Goal: Transaction & Acquisition: Purchase product/service

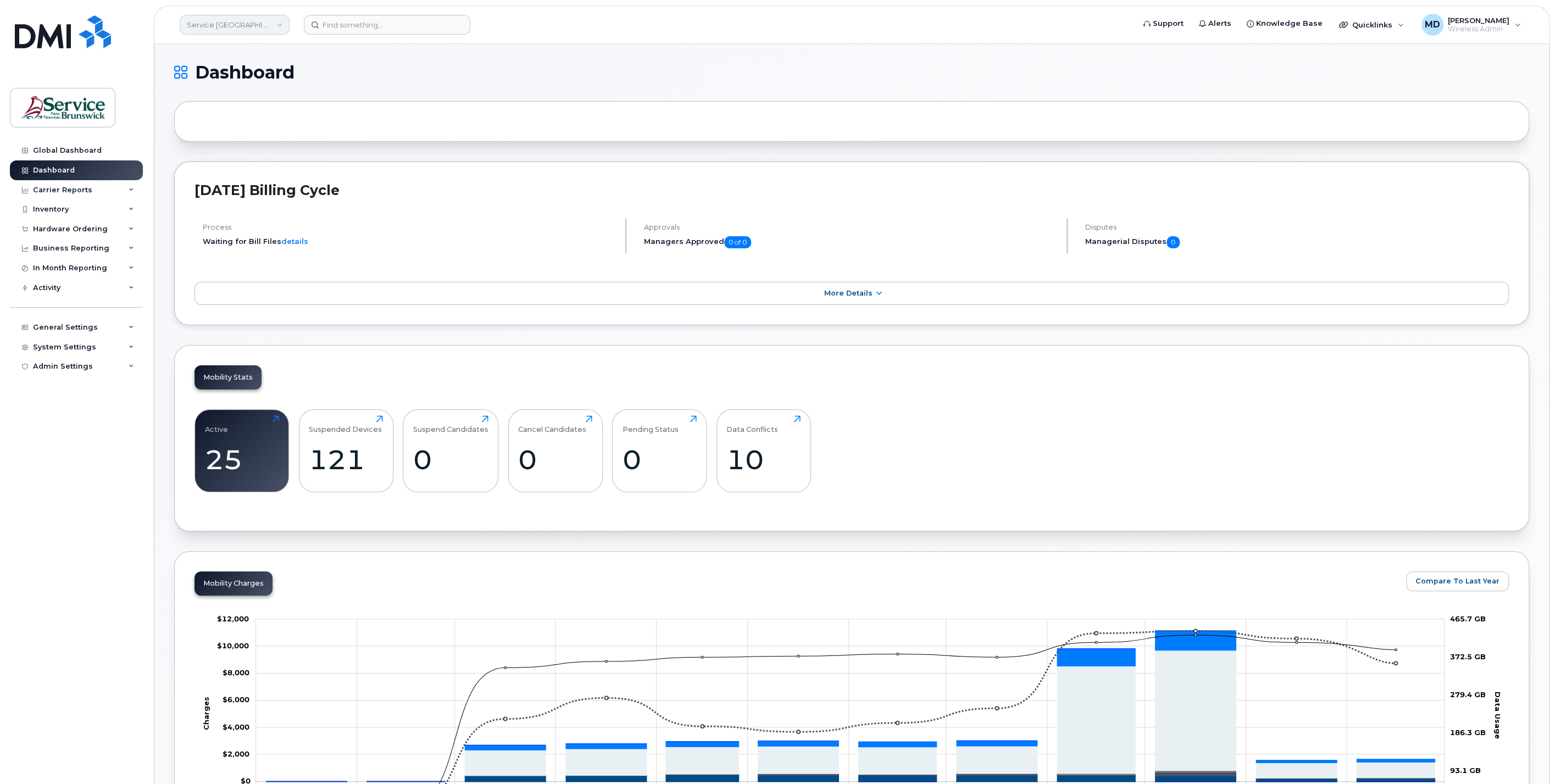
click at [244, 24] on link "Service New Brunswick (SNB)" at bounding box center [235, 25] width 110 height 20
click at [284, 141] on link "DSF-SUD (SNB)" at bounding box center [262, 144] width 162 height 22
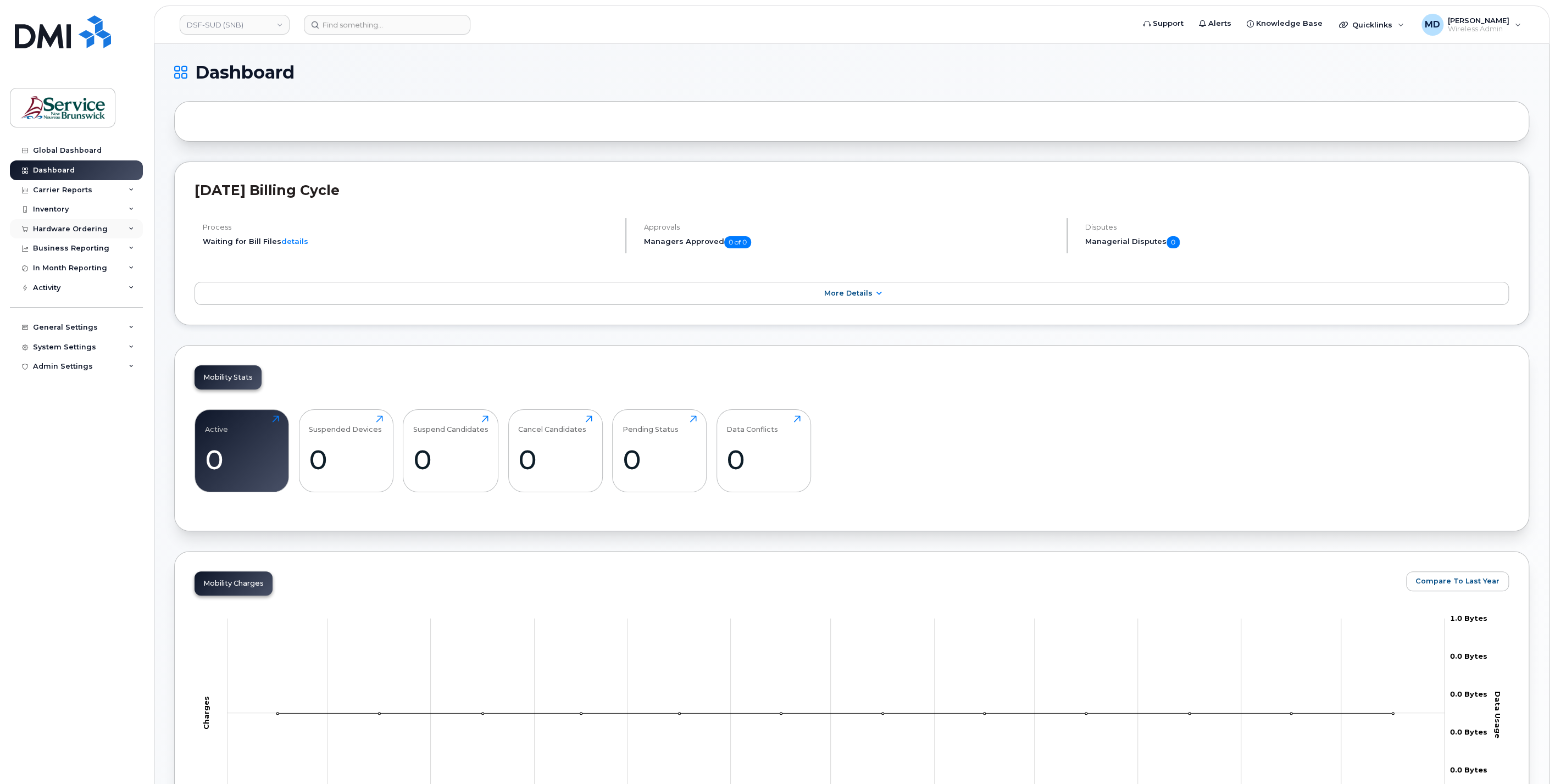
click at [80, 231] on div "Hardware Ordering" at bounding box center [71, 229] width 75 height 9
click at [77, 410] on div "General Settings" at bounding box center [65, 411] width 65 height 9
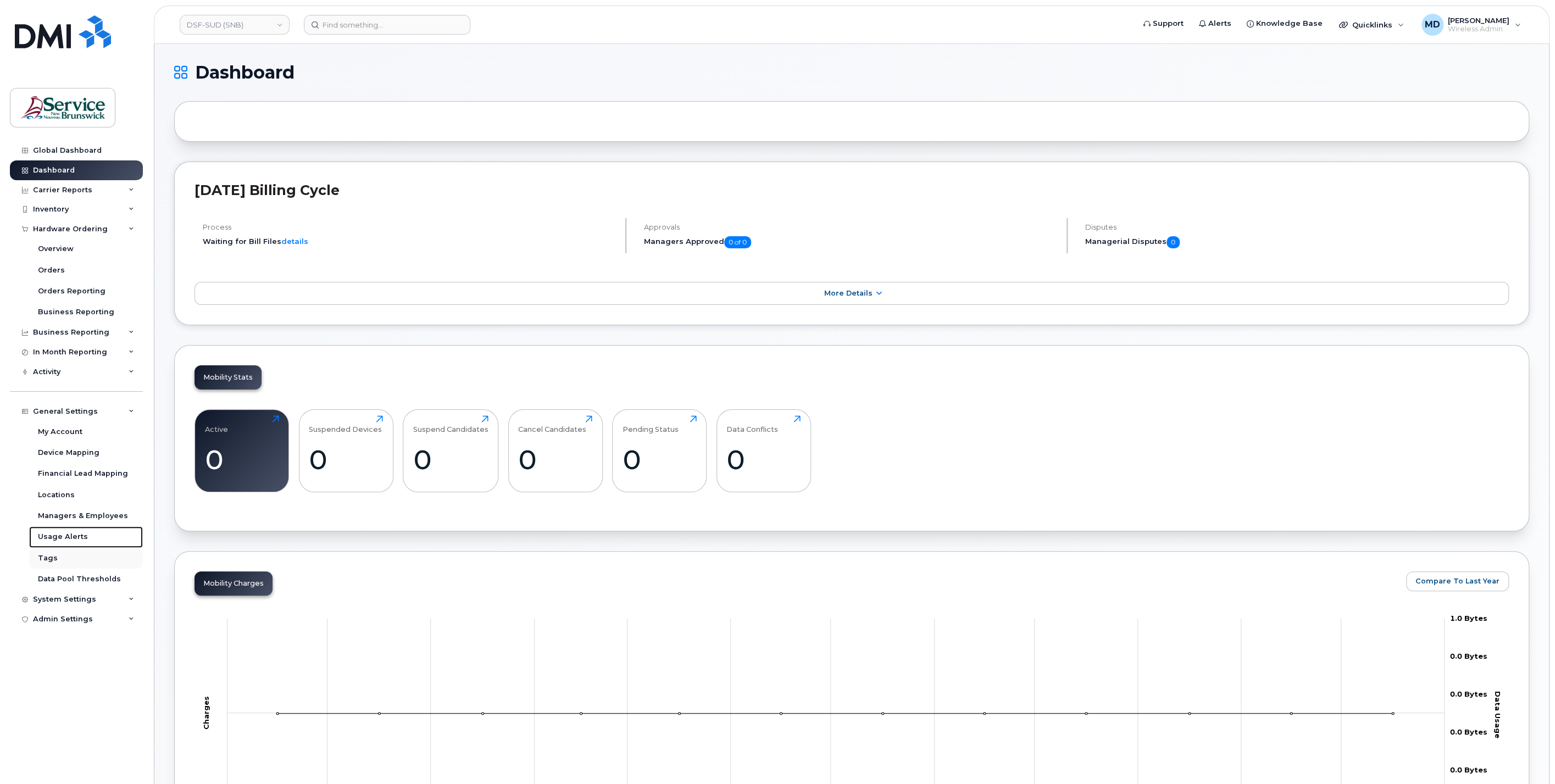
drag, startPoint x: 59, startPoint y: 531, endPoint x: 73, endPoint y: 560, distance: 32.2
click at [59, 532] on div "Usage Alerts" at bounding box center [63, 537] width 50 height 10
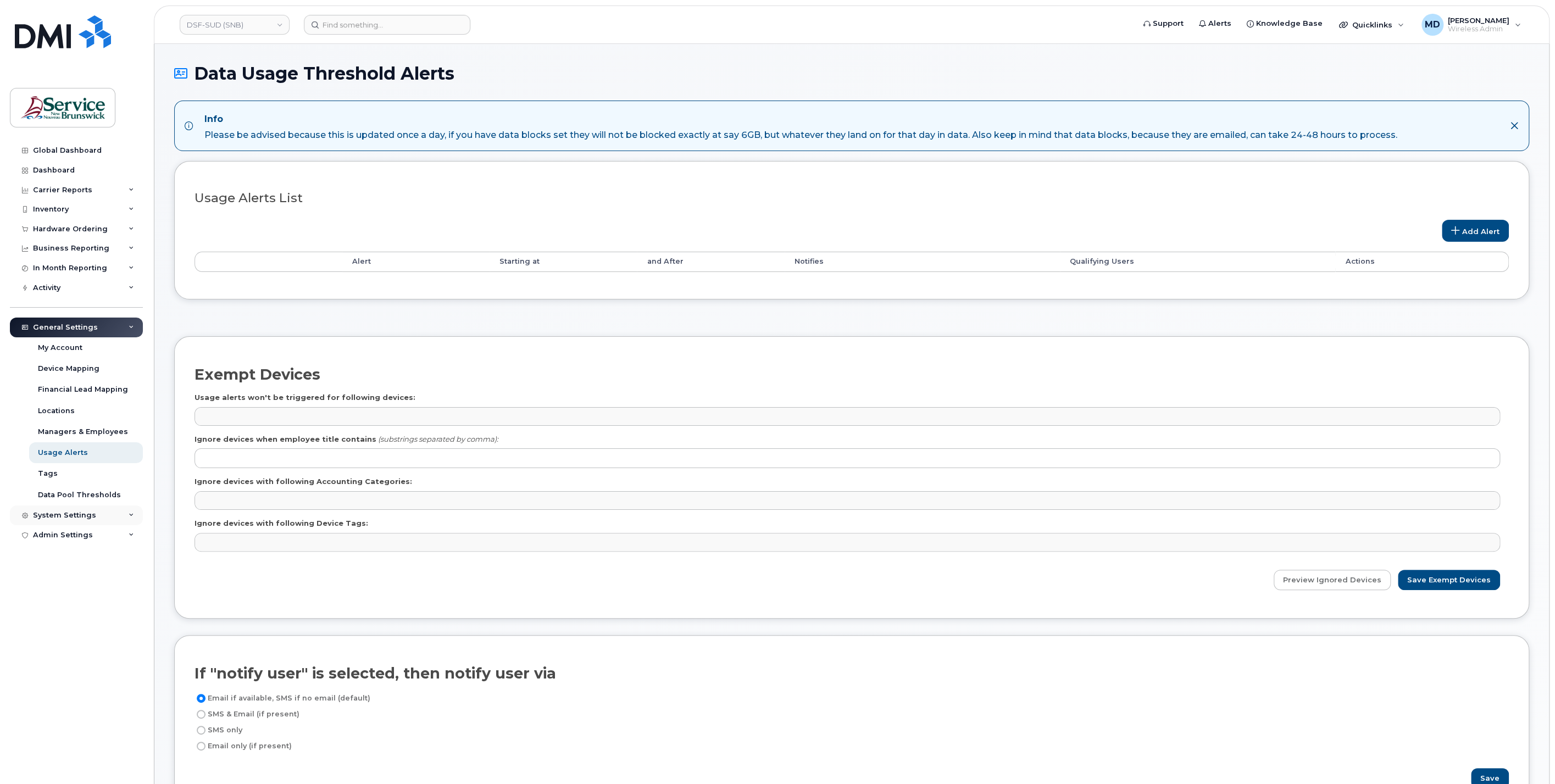
click at [53, 511] on div "System Settings" at bounding box center [65, 515] width 63 height 9
click at [77, 578] on div "Plans and Features" at bounding box center [75, 577] width 74 height 10
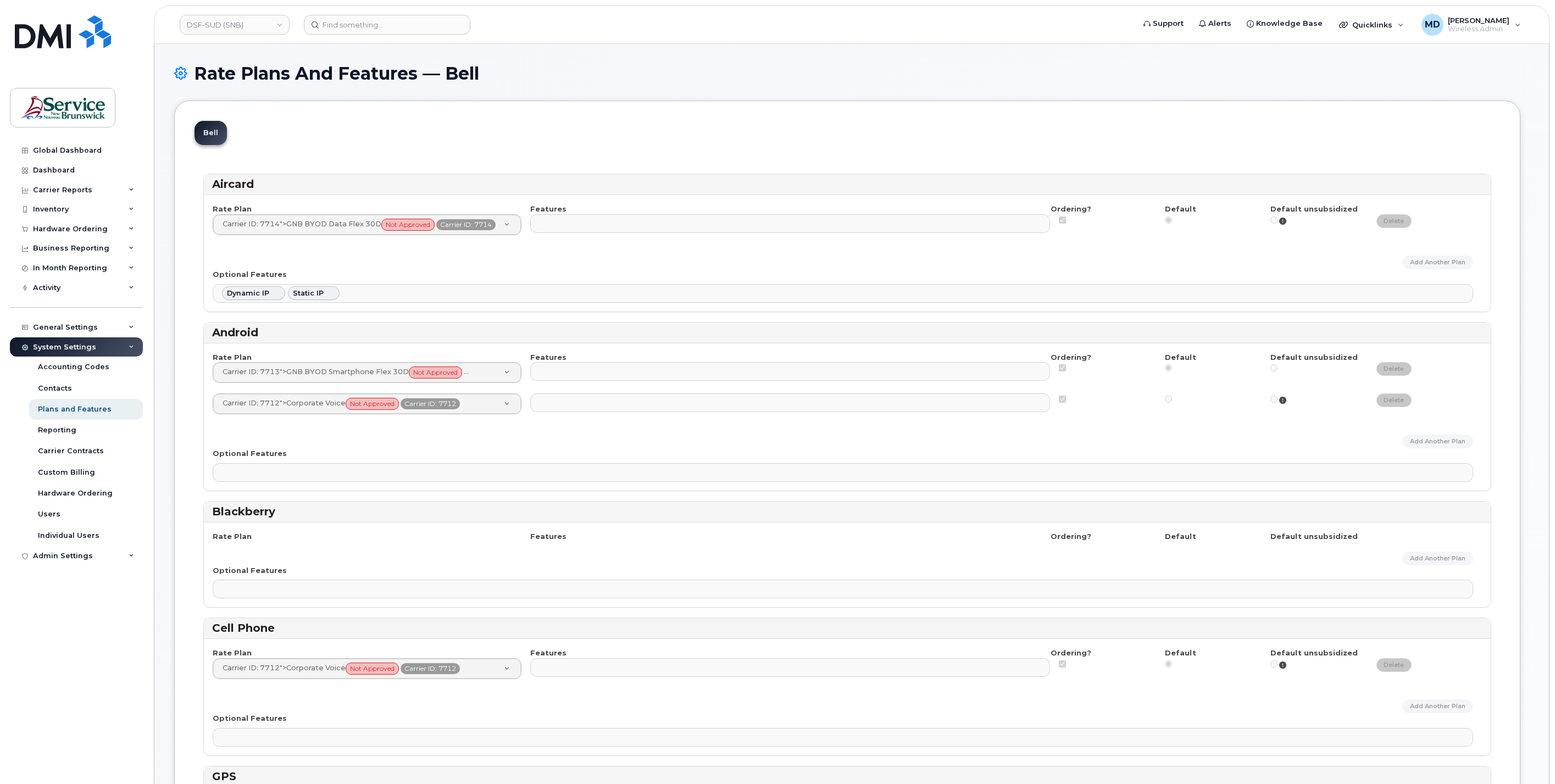
select select
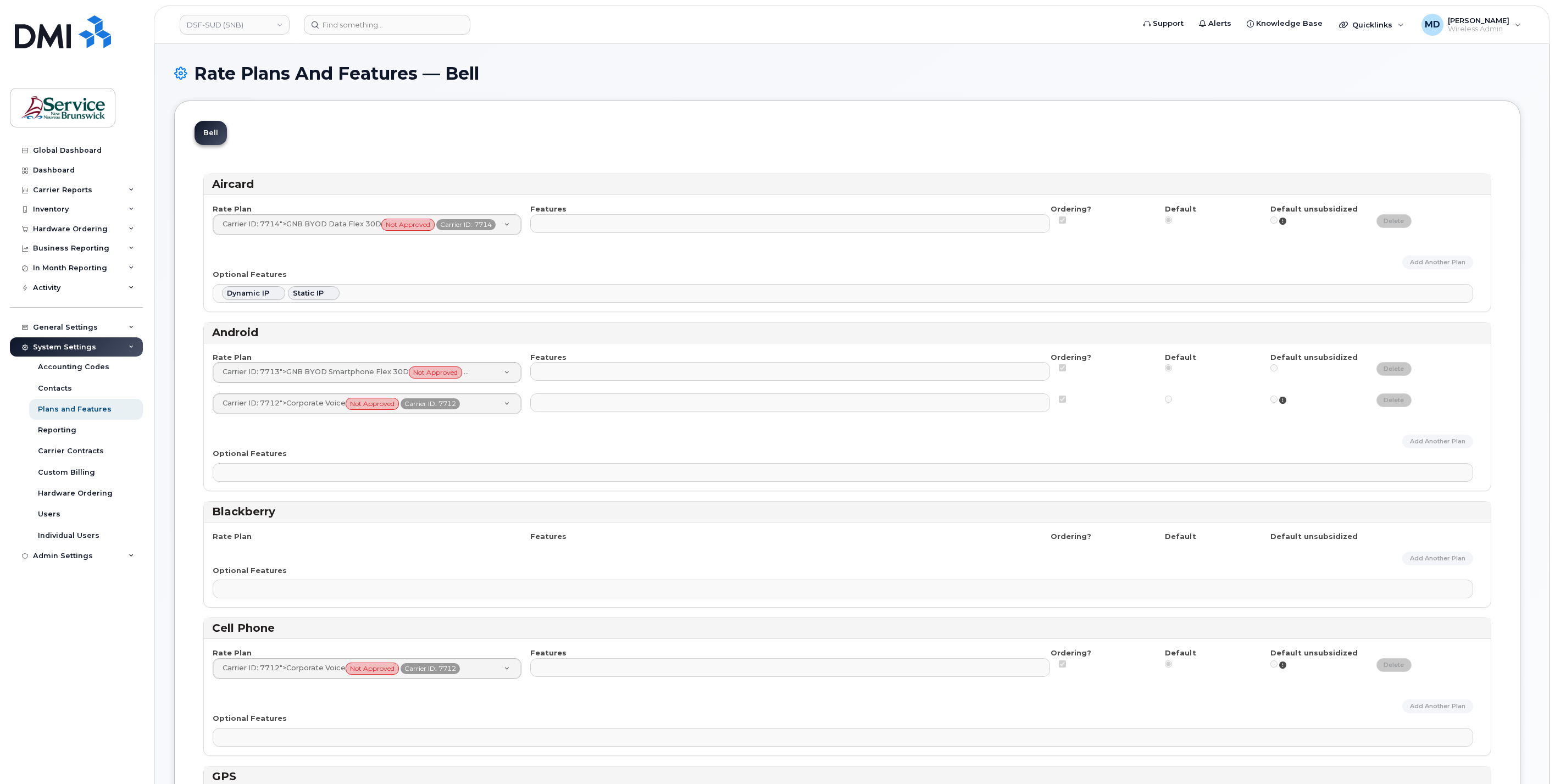
select select
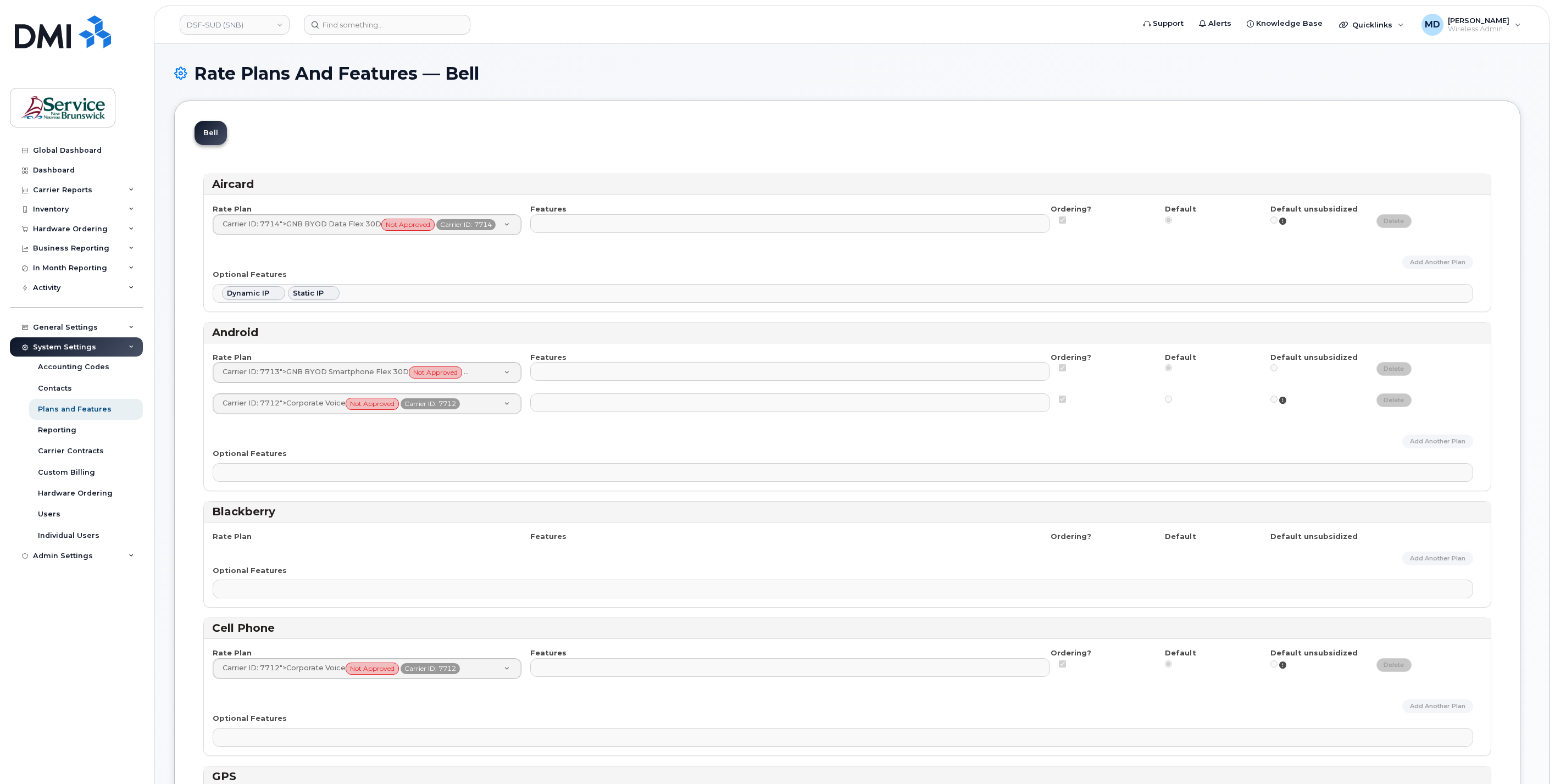
select select
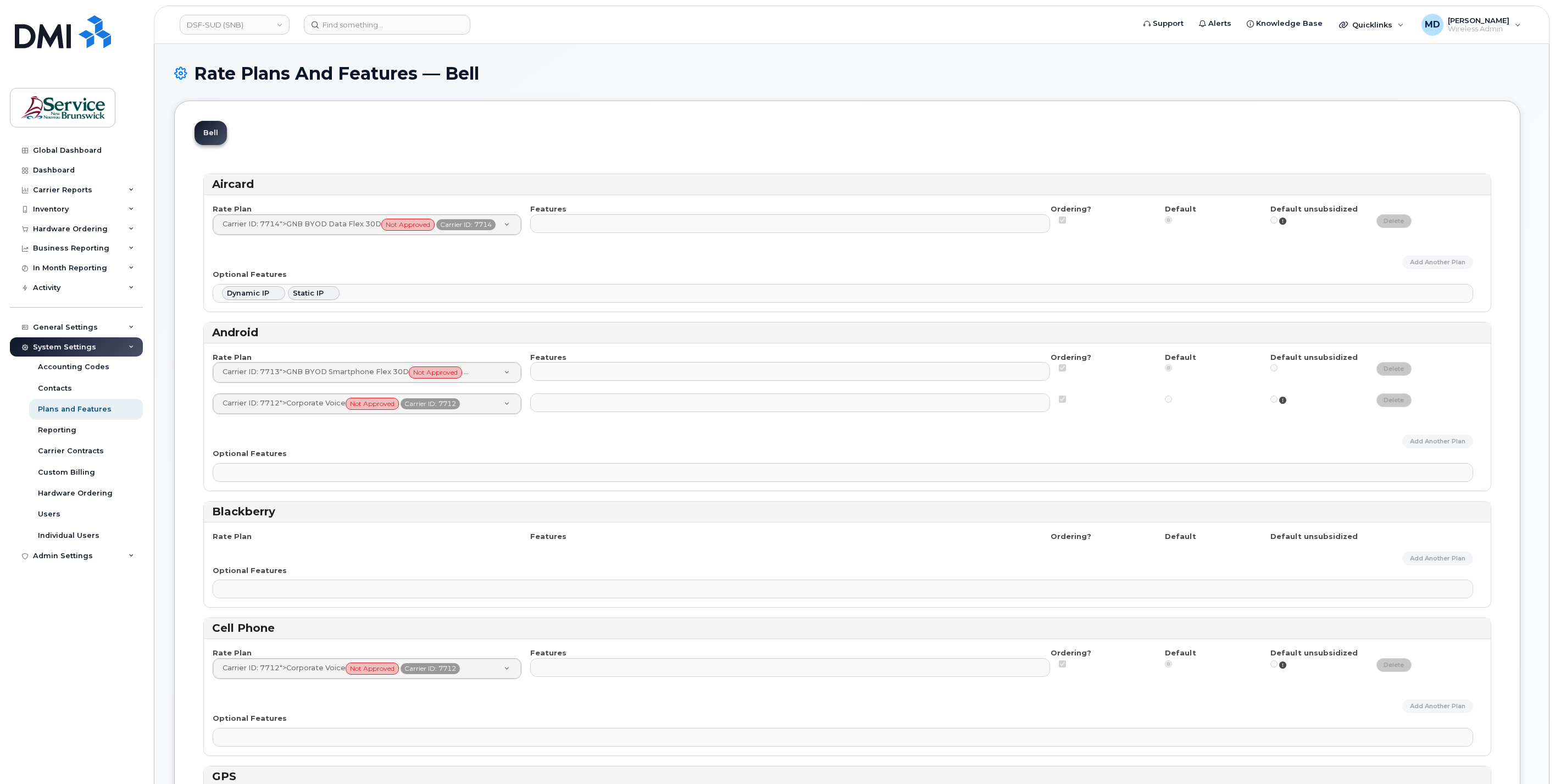
select select
click at [54, 497] on div "Hardware Ordering" at bounding box center [75, 493] width 75 height 10
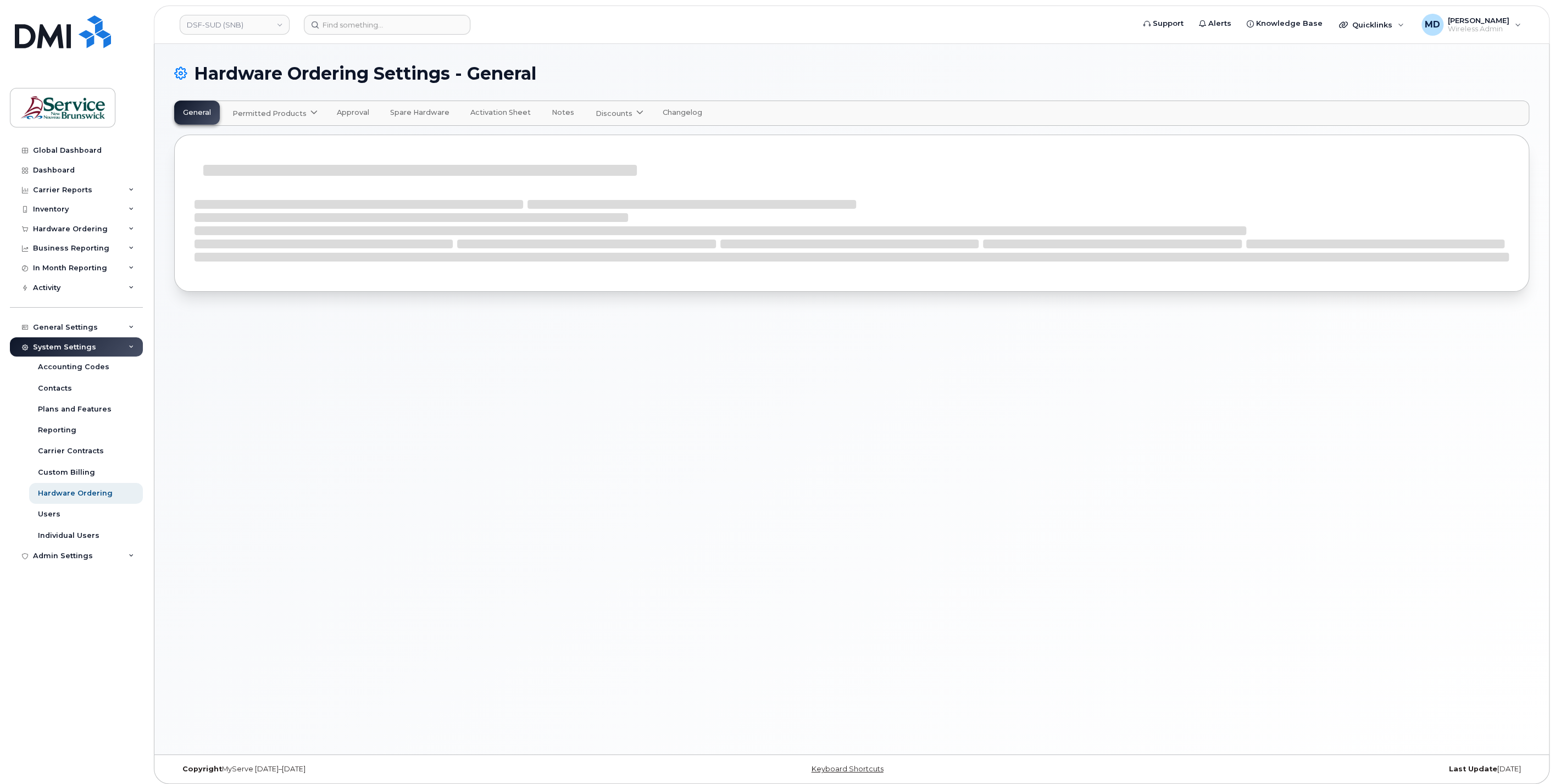
select select "admins"
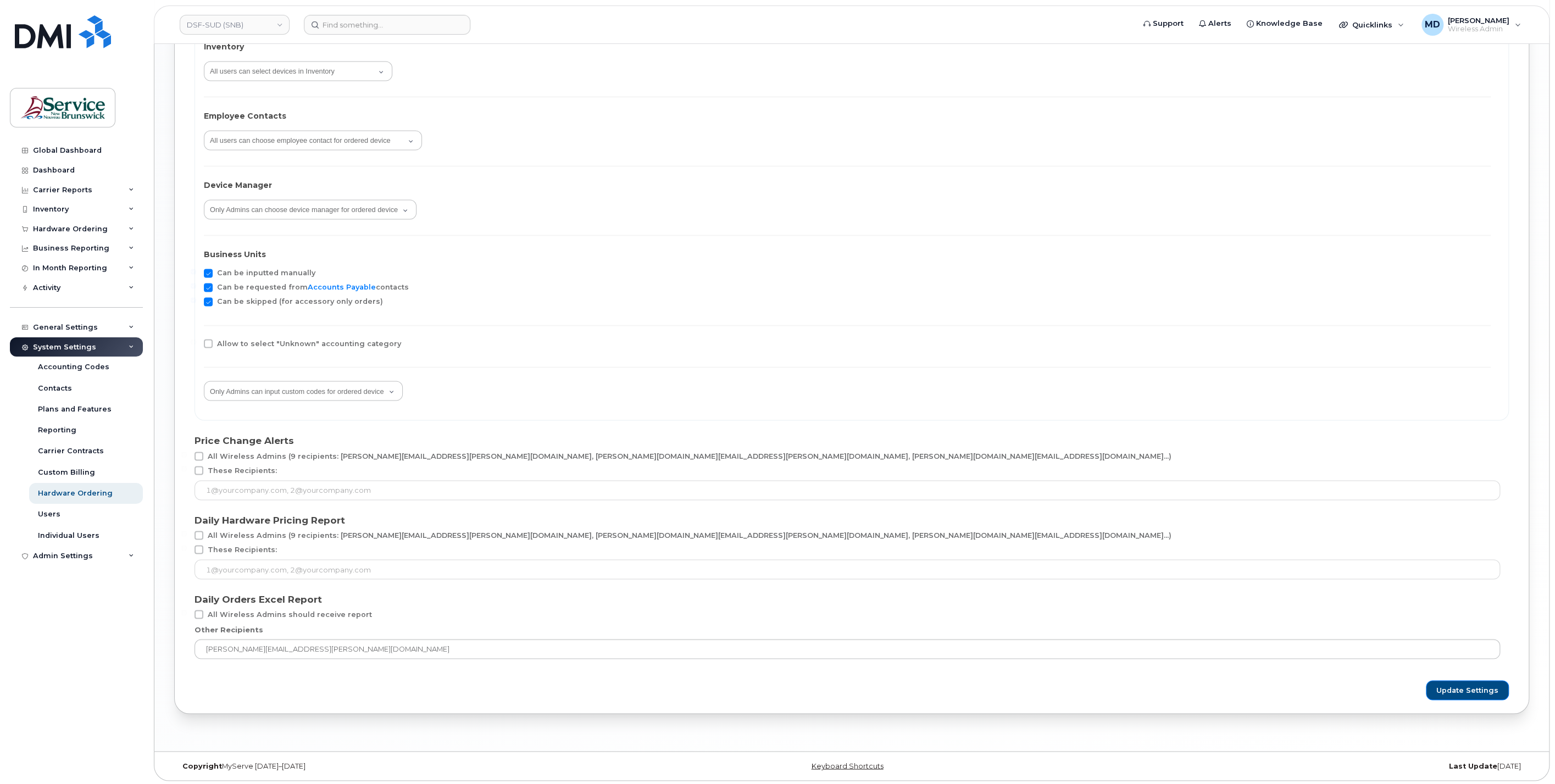
scroll to position [361, 0]
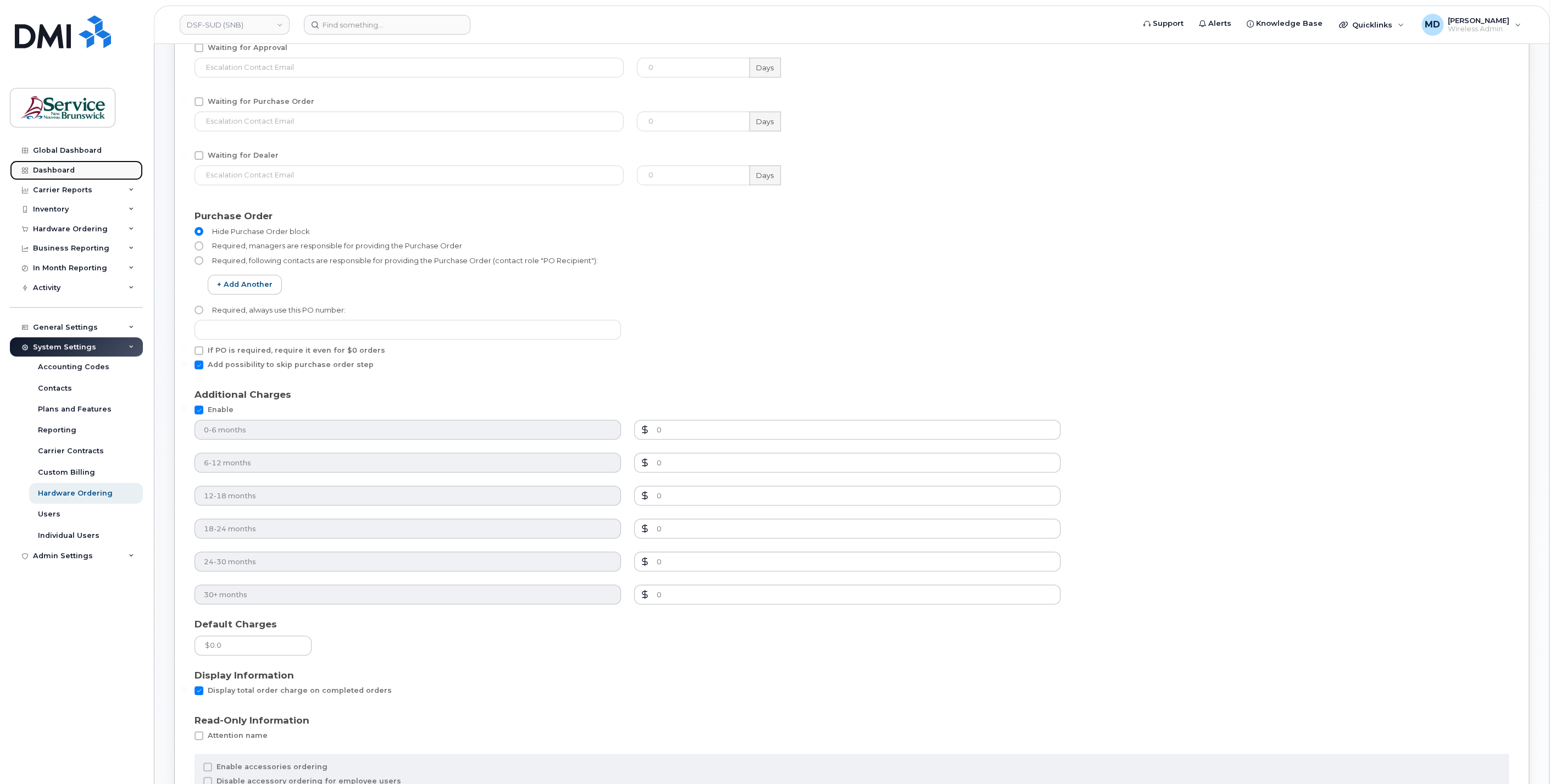
click at [52, 164] on link "Dashboard" at bounding box center [76, 170] width 133 height 20
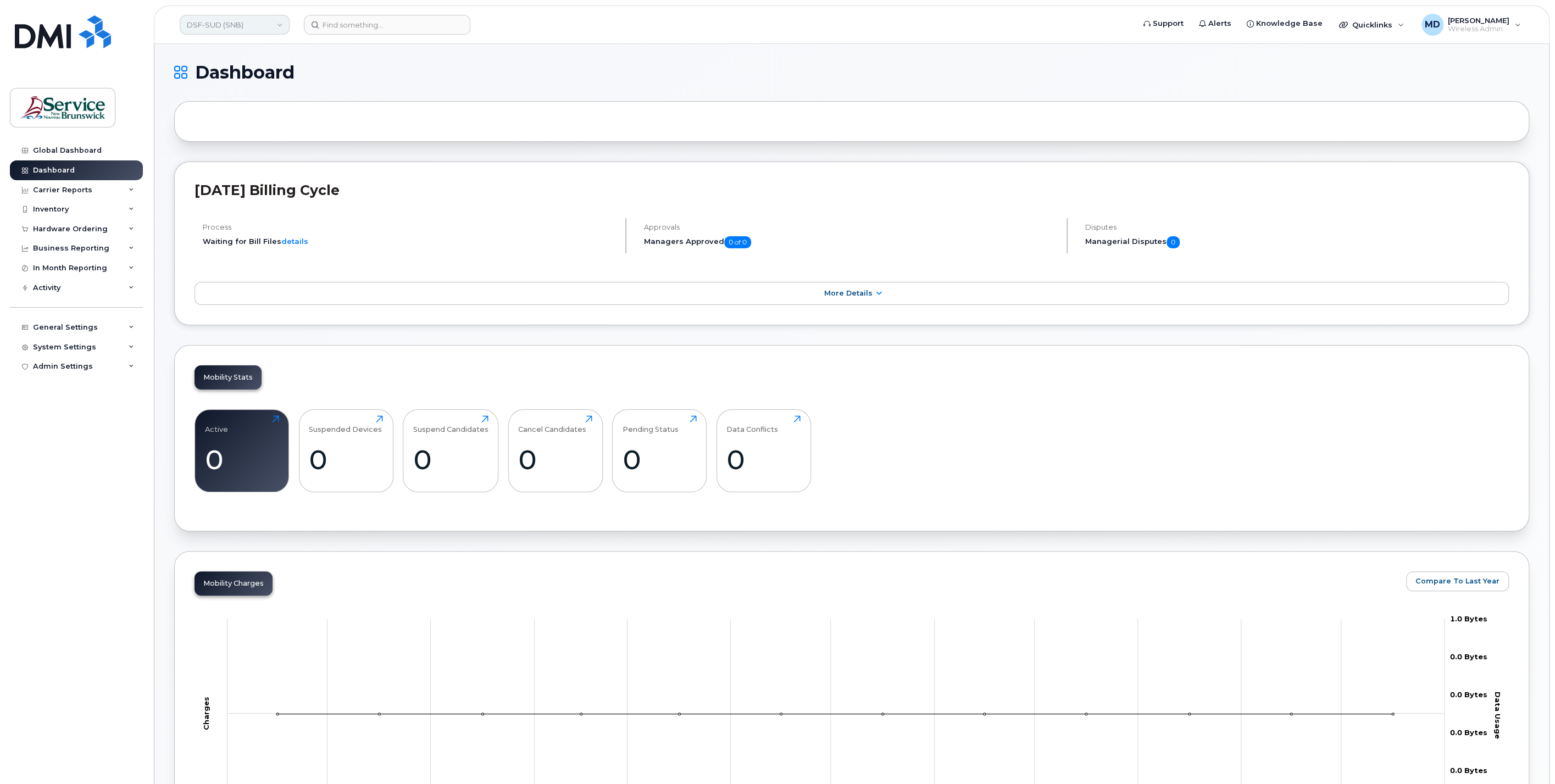
click at [216, 27] on link "DSF-SUD (SNB)" at bounding box center [235, 25] width 110 height 20
click at [619, 80] on h1 "Dashboard" at bounding box center [849, 72] width 1350 height 18
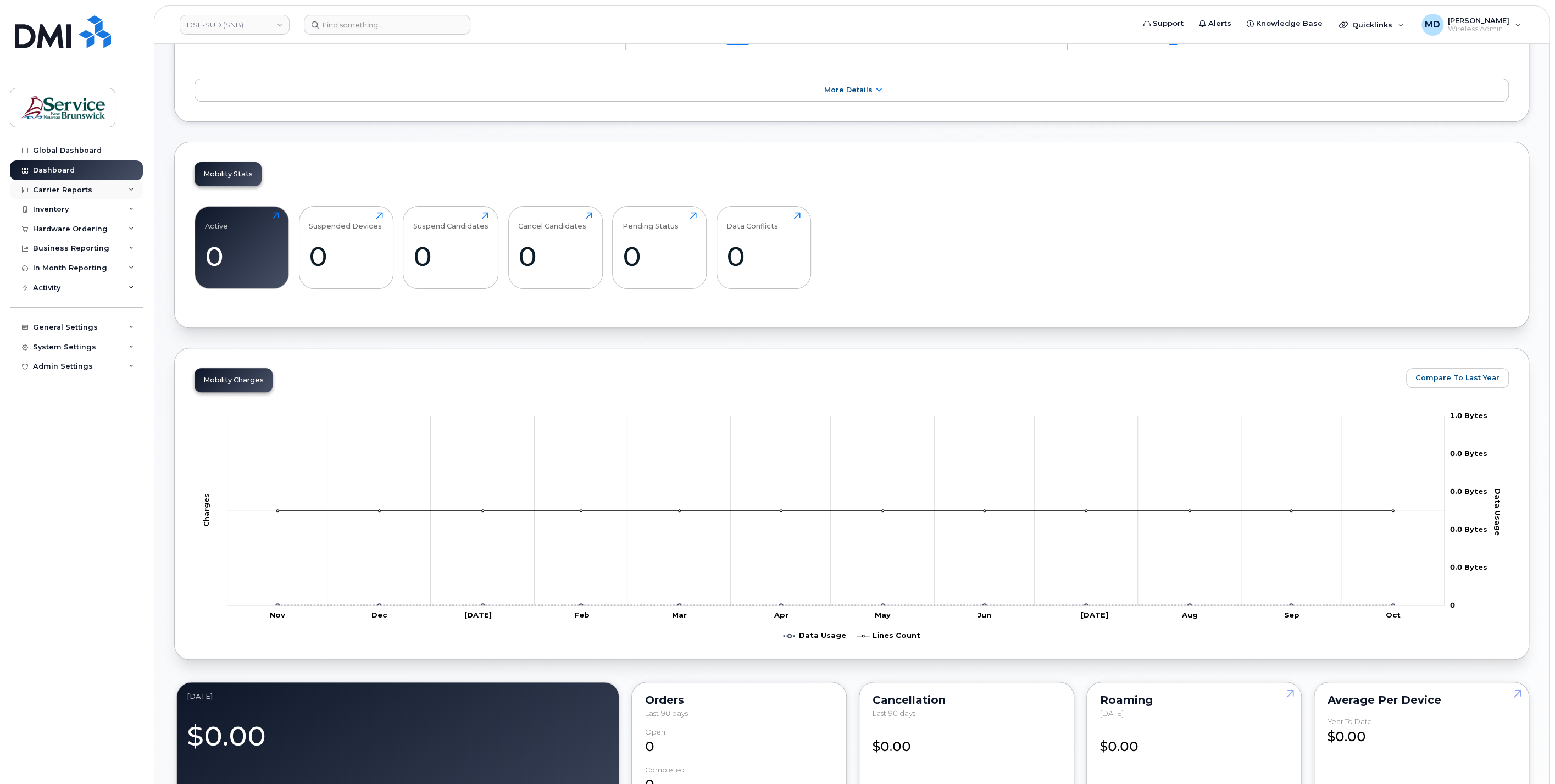
click at [34, 186] on div "Carrier Reports" at bounding box center [63, 190] width 59 height 9
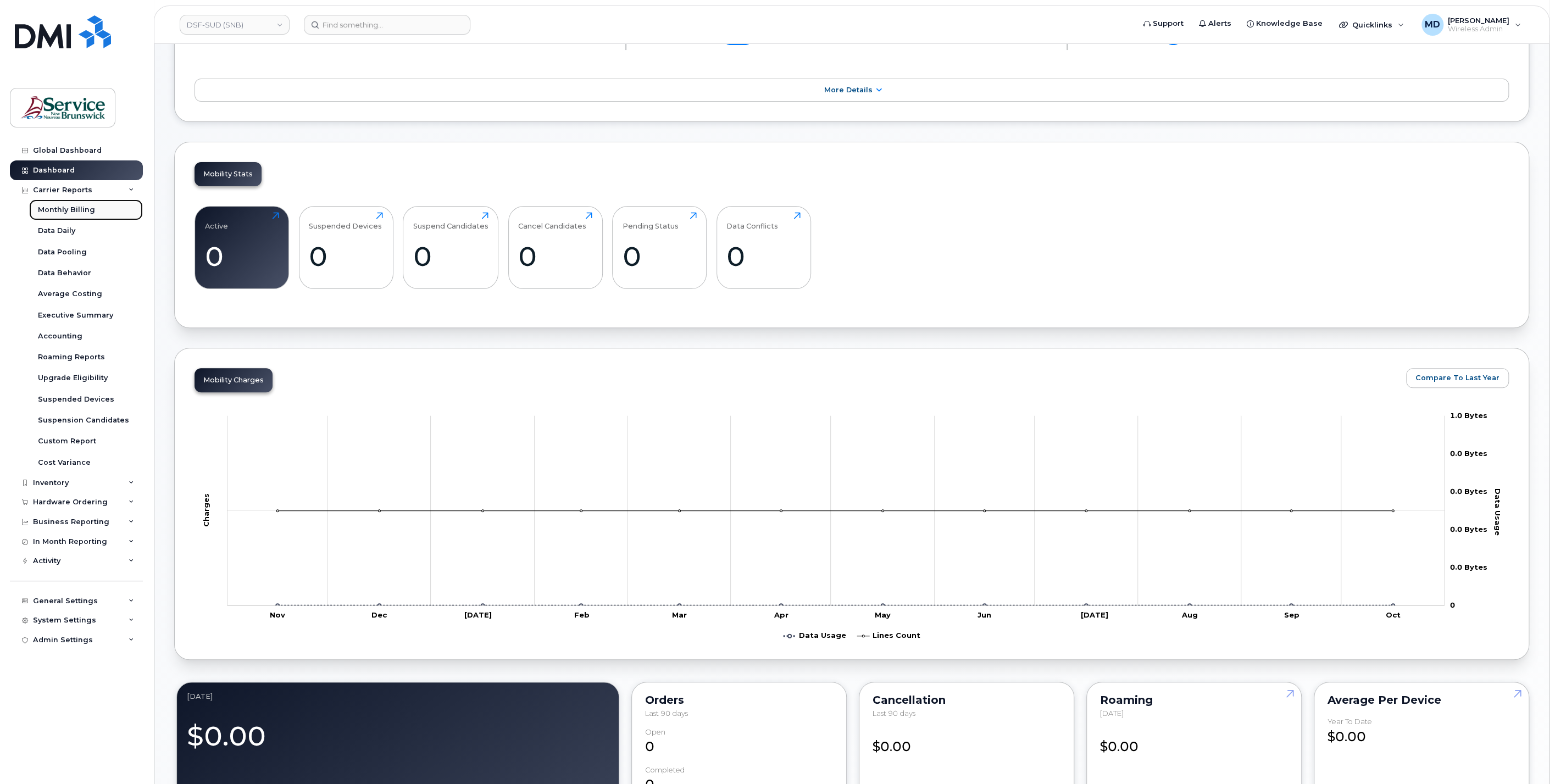
click at [80, 211] on div "Monthly Billing" at bounding box center [66, 210] width 57 height 10
click at [58, 234] on div "Data Daily" at bounding box center [57, 231] width 37 height 10
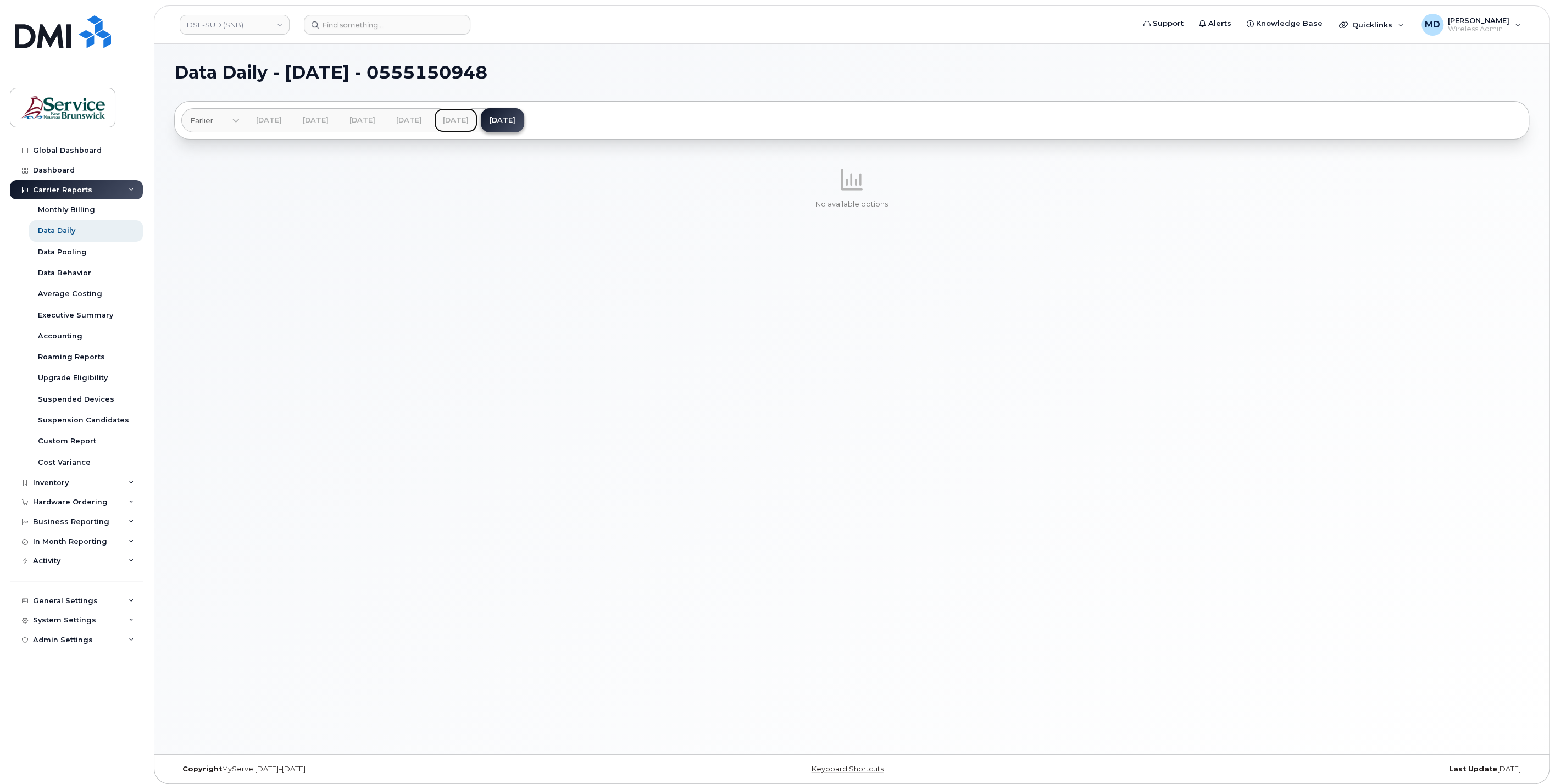
click at [477, 123] on link "Aug 2025" at bounding box center [456, 120] width 43 height 24
click at [369, 122] on link "Jun 2025" at bounding box center [362, 120] width 43 height 24
click at [66, 247] on div "Data Pooling" at bounding box center [62, 252] width 49 height 10
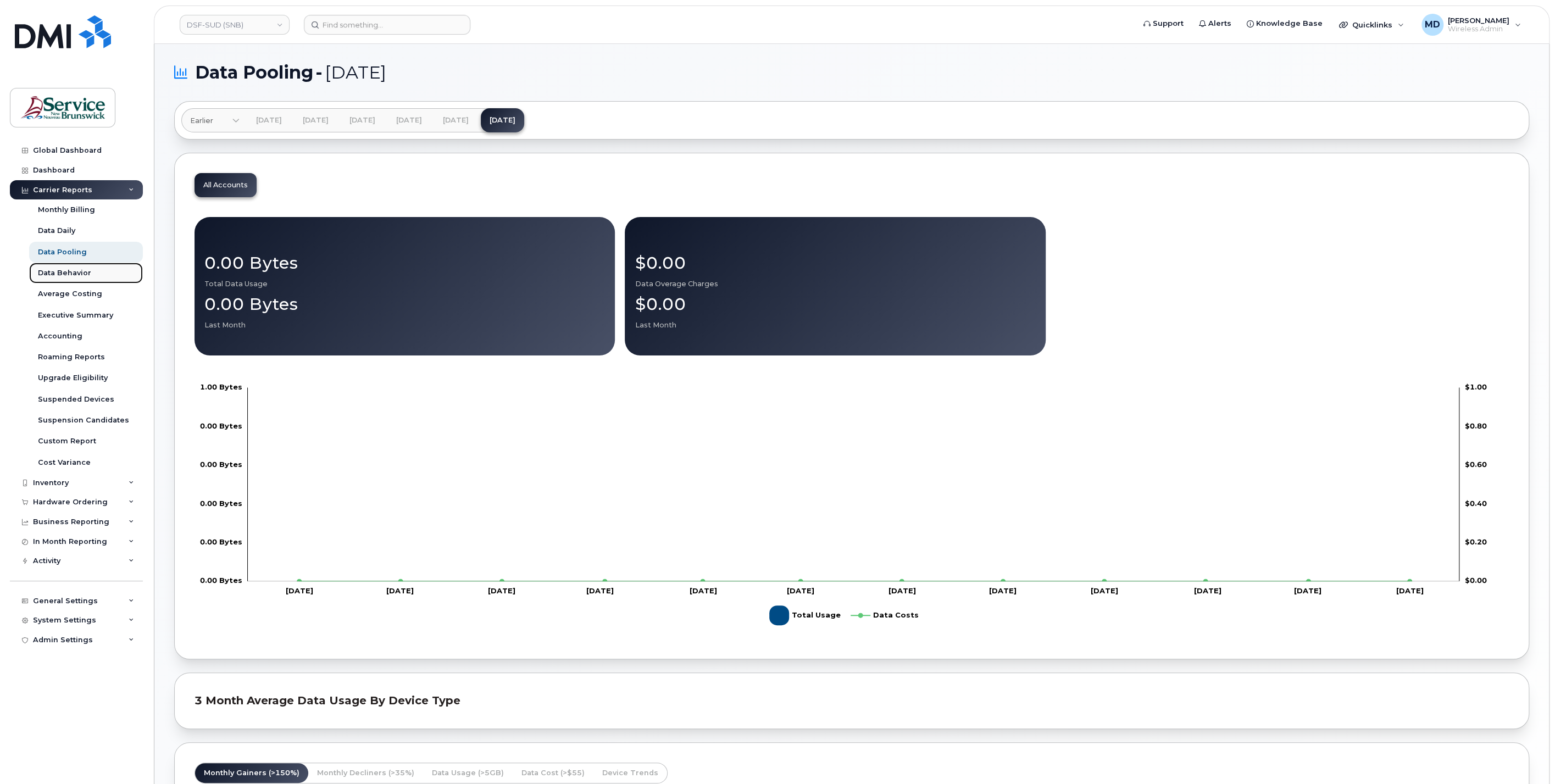
click at [75, 270] on div "Data Behavior" at bounding box center [65, 273] width 53 height 10
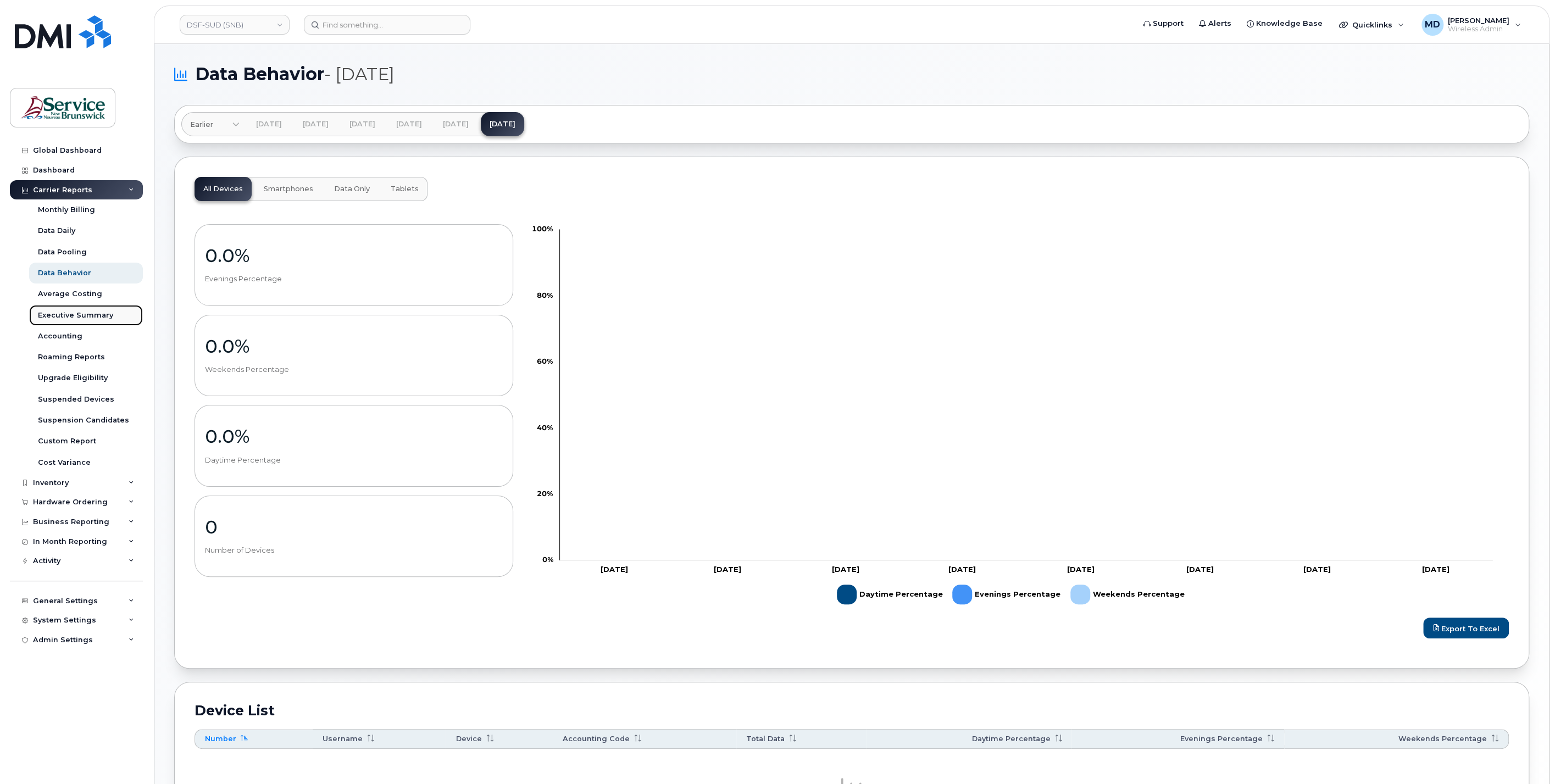
click at [61, 305] on link "Executive Summary" at bounding box center [86, 315] width 113 height 21
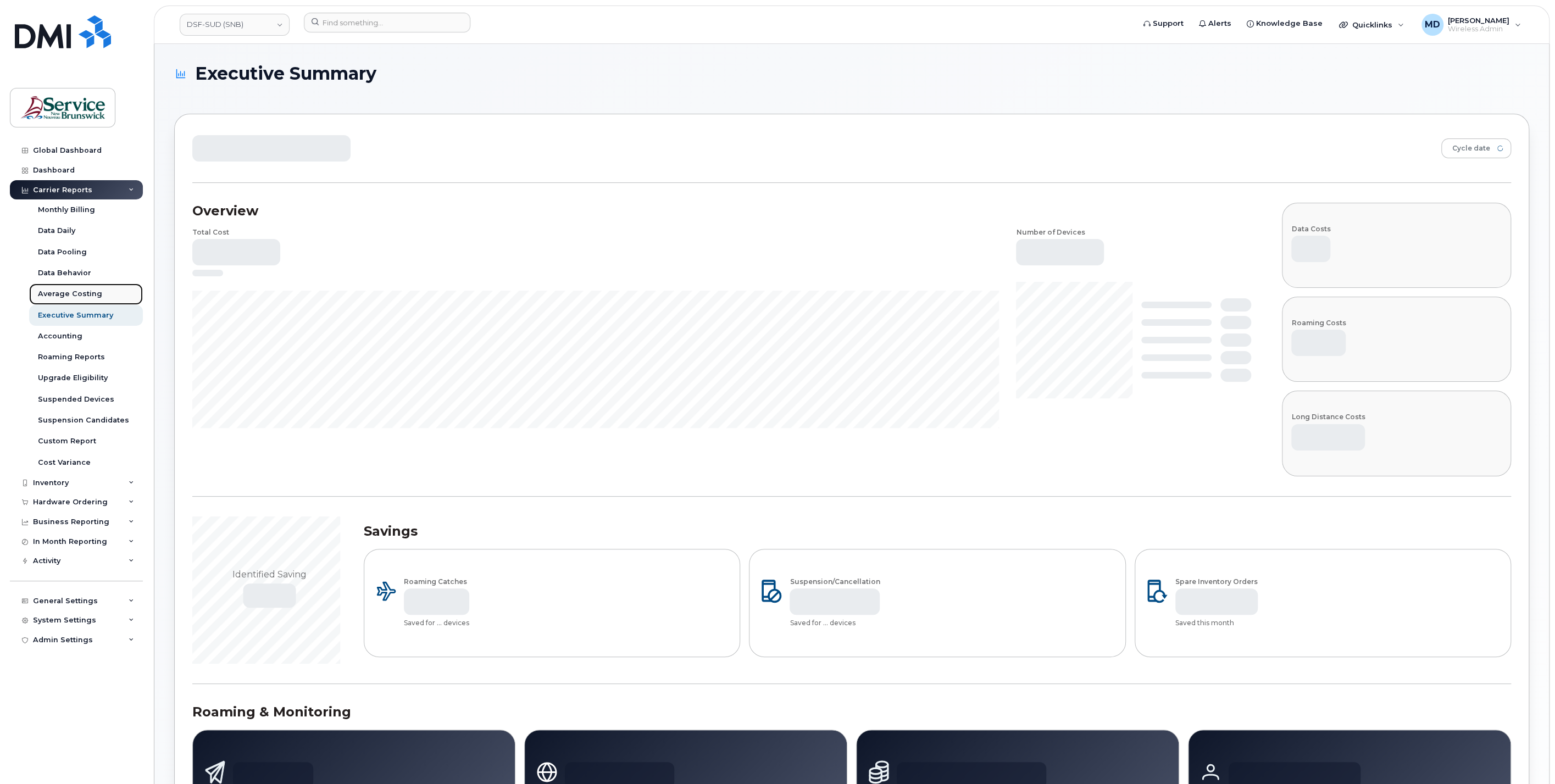
click at [65, 295] on div "Average Costing" at bounding box center [70, 294] width 64 height 10
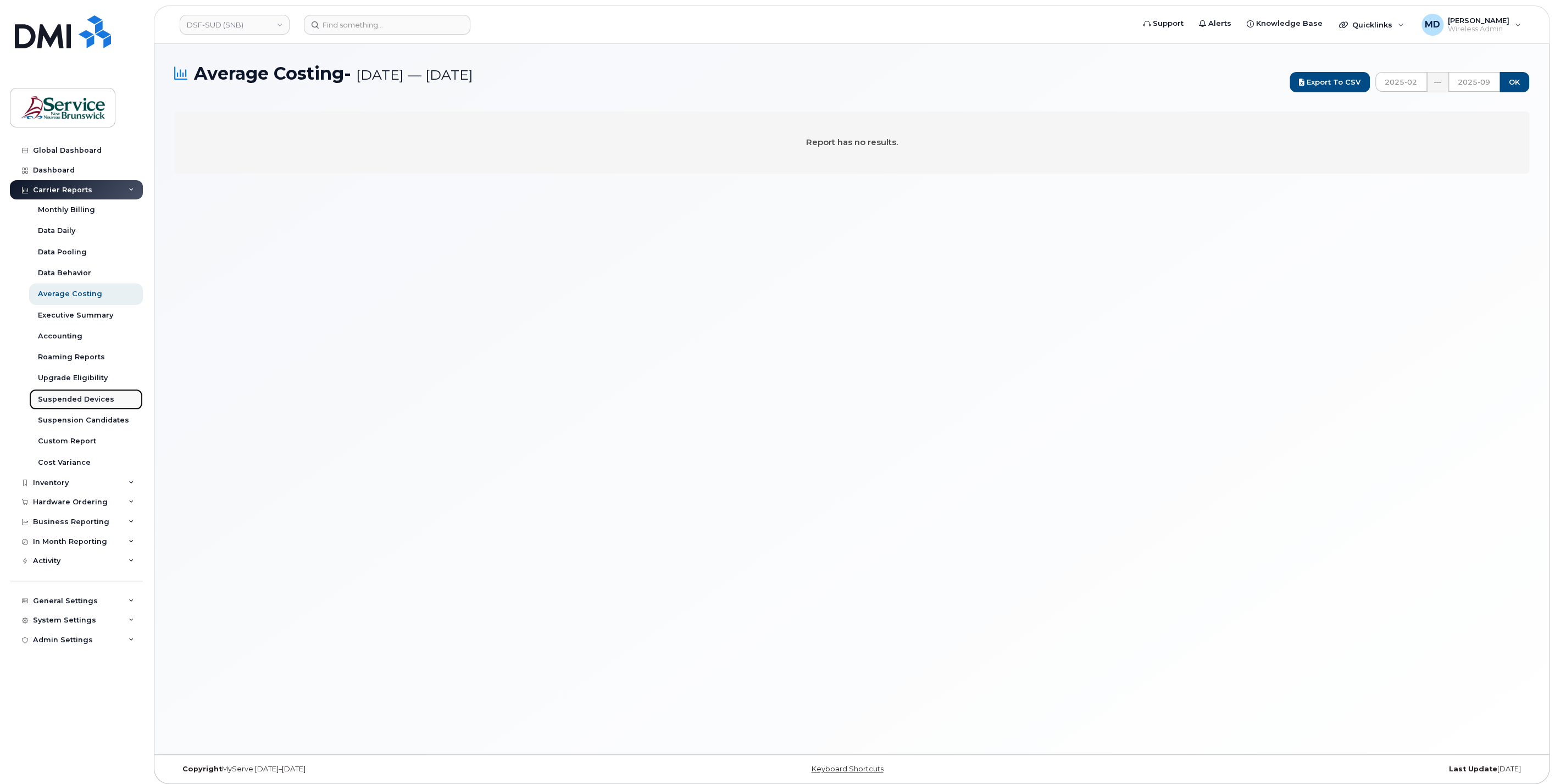
click at [64, 391] on link "Suspended Devices" at bounding box center [86, 399] width 113 height 21
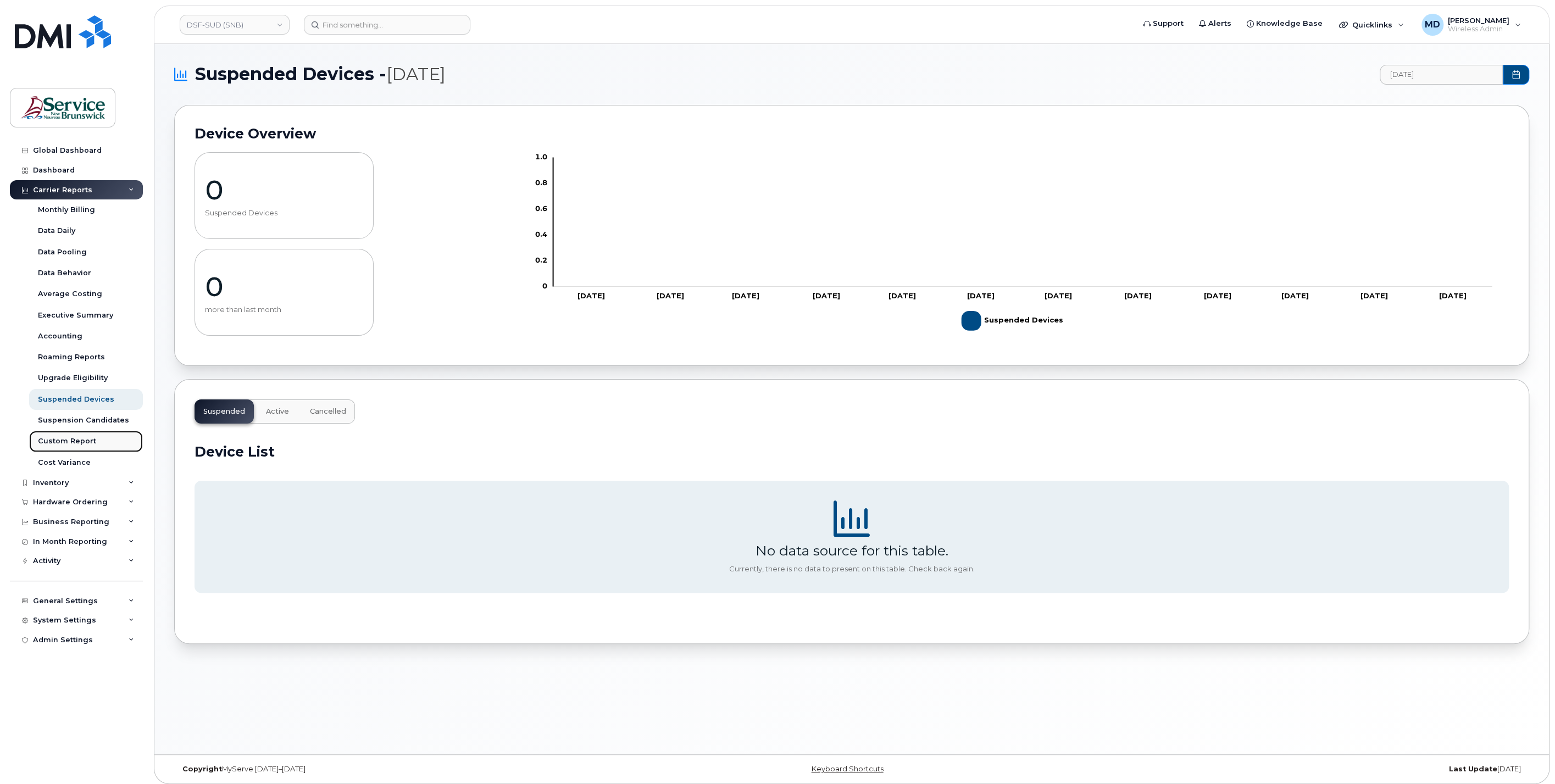
click at [63, 439] on div "Custom Report" at bounding box center [67, 441] width 58 height 10
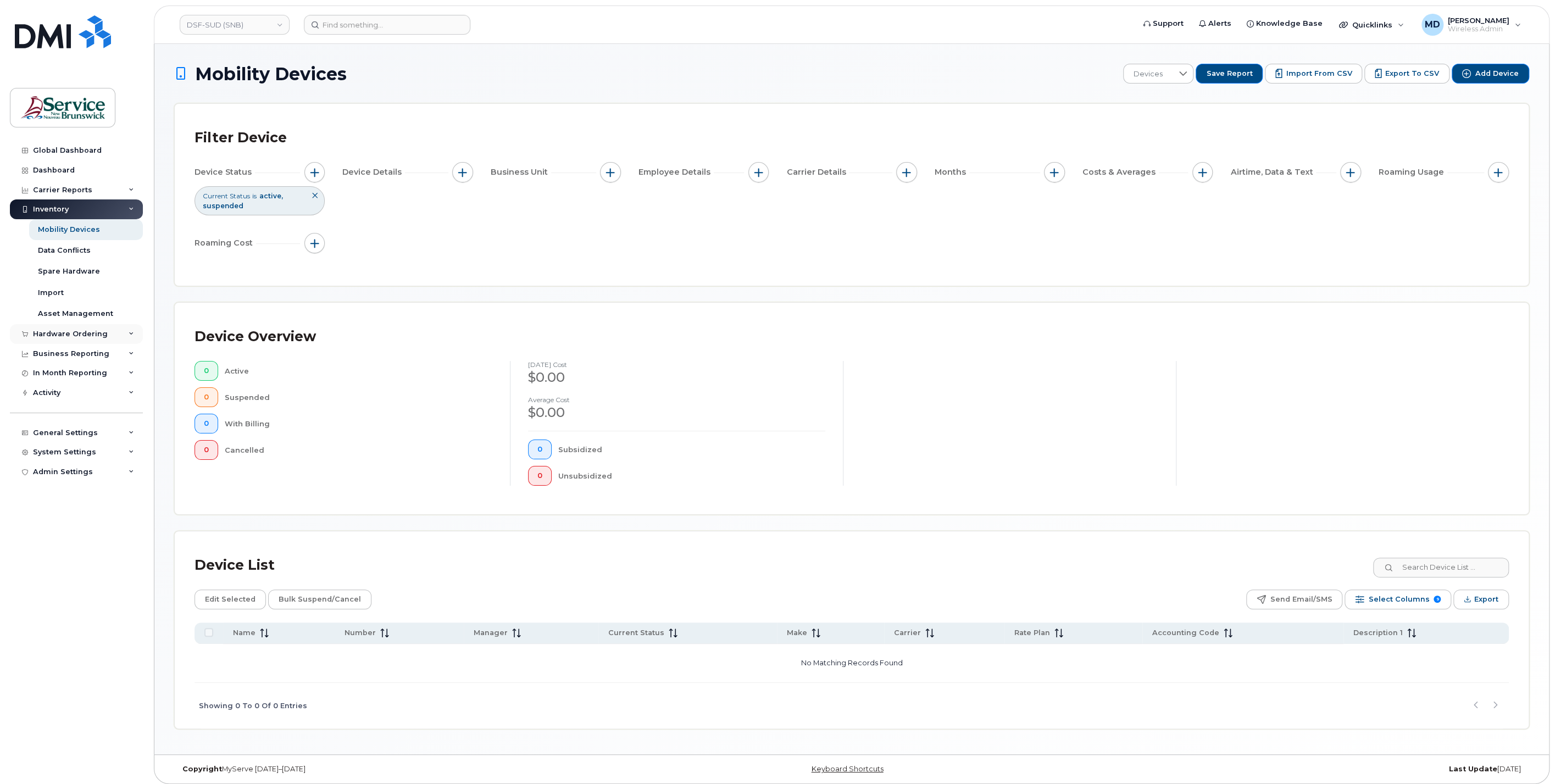
click at [80, 336] on div "Hardware Ordering" at bounding box center [71, 334] width 75 height 9
click at [57, 359] on link "Overview" at bounding box center [86, 354] width 113 height 21
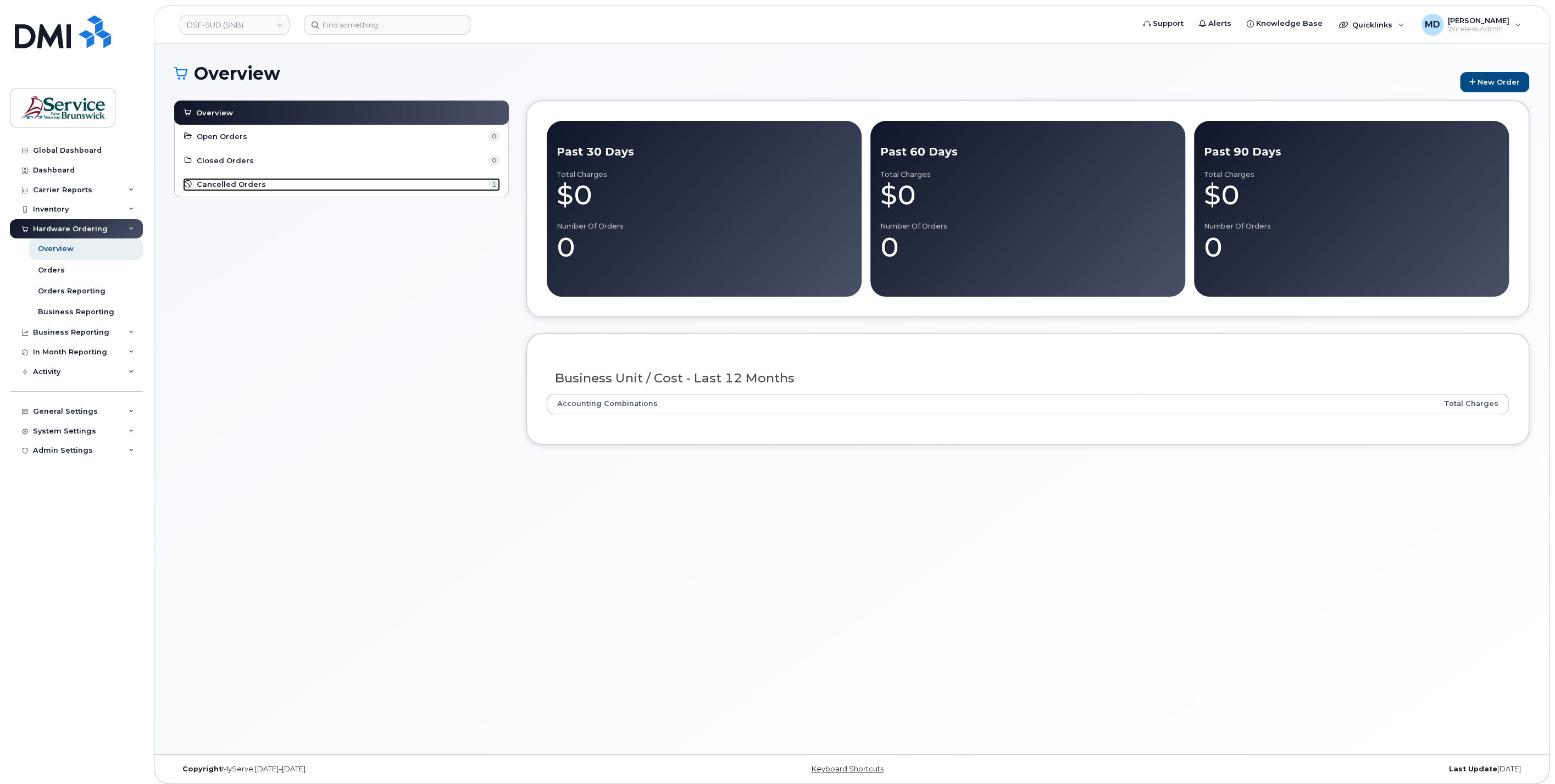
click at [254, 183] on span "Cancelled Orders" at bounding box center [231, 184] width 69 height 10
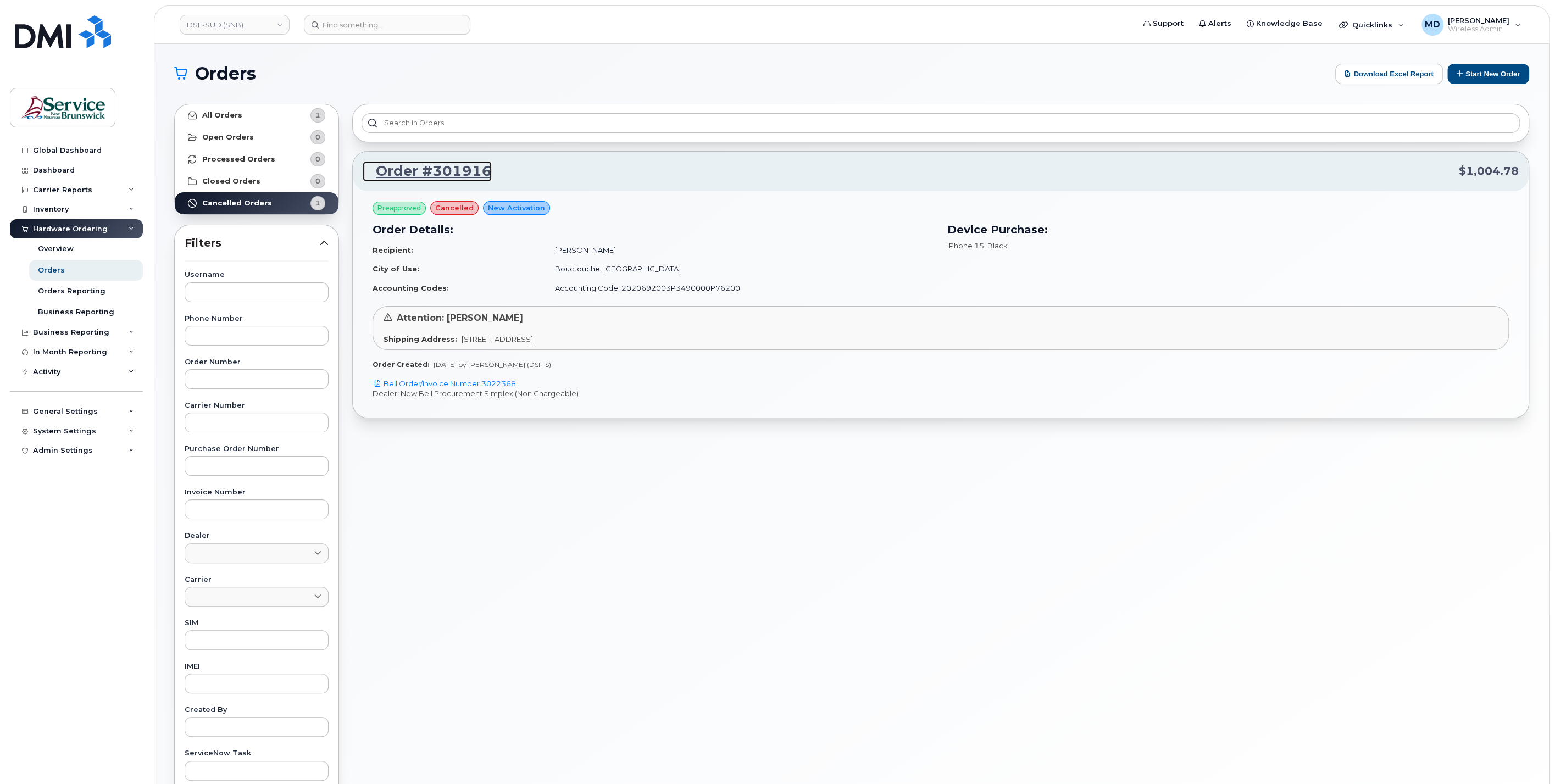
click at [471, 175] on link "Order #301916" at bounding box center [427, 171] width 129 height 20
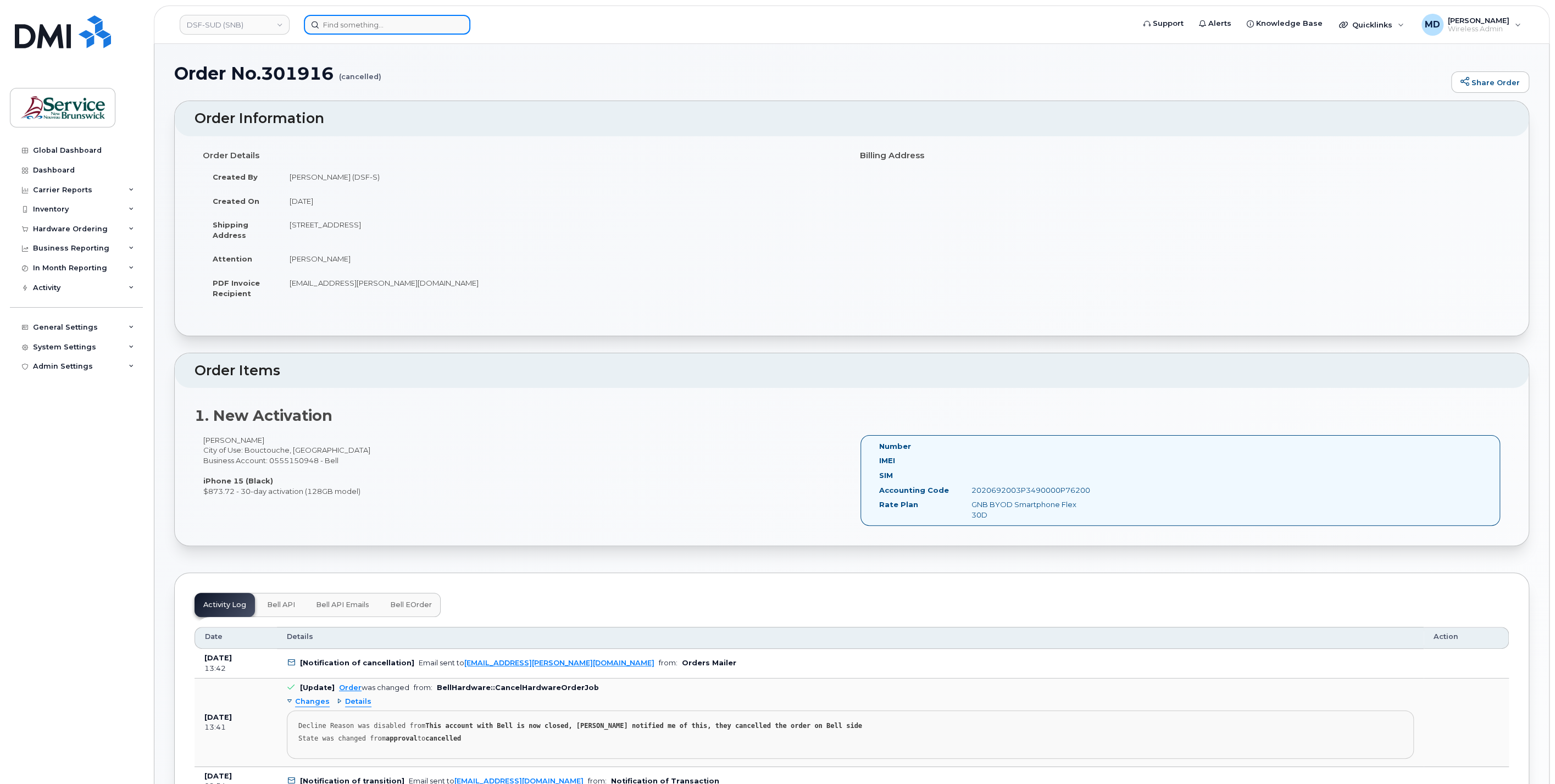
click at [353, 22] on input at bounding box center [387, 25] width 167 height 20
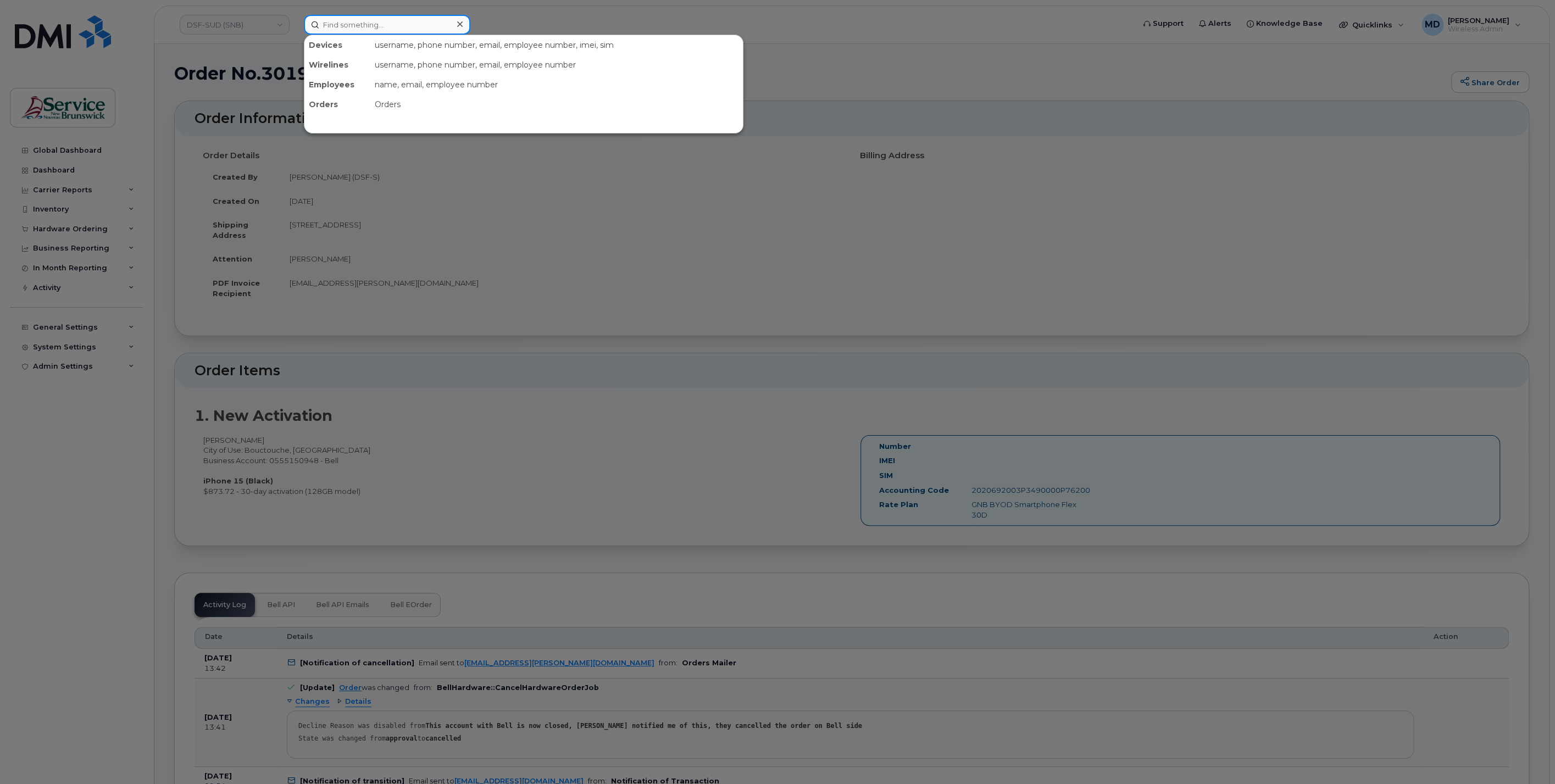
paste input "557655125"
type input "557655125"
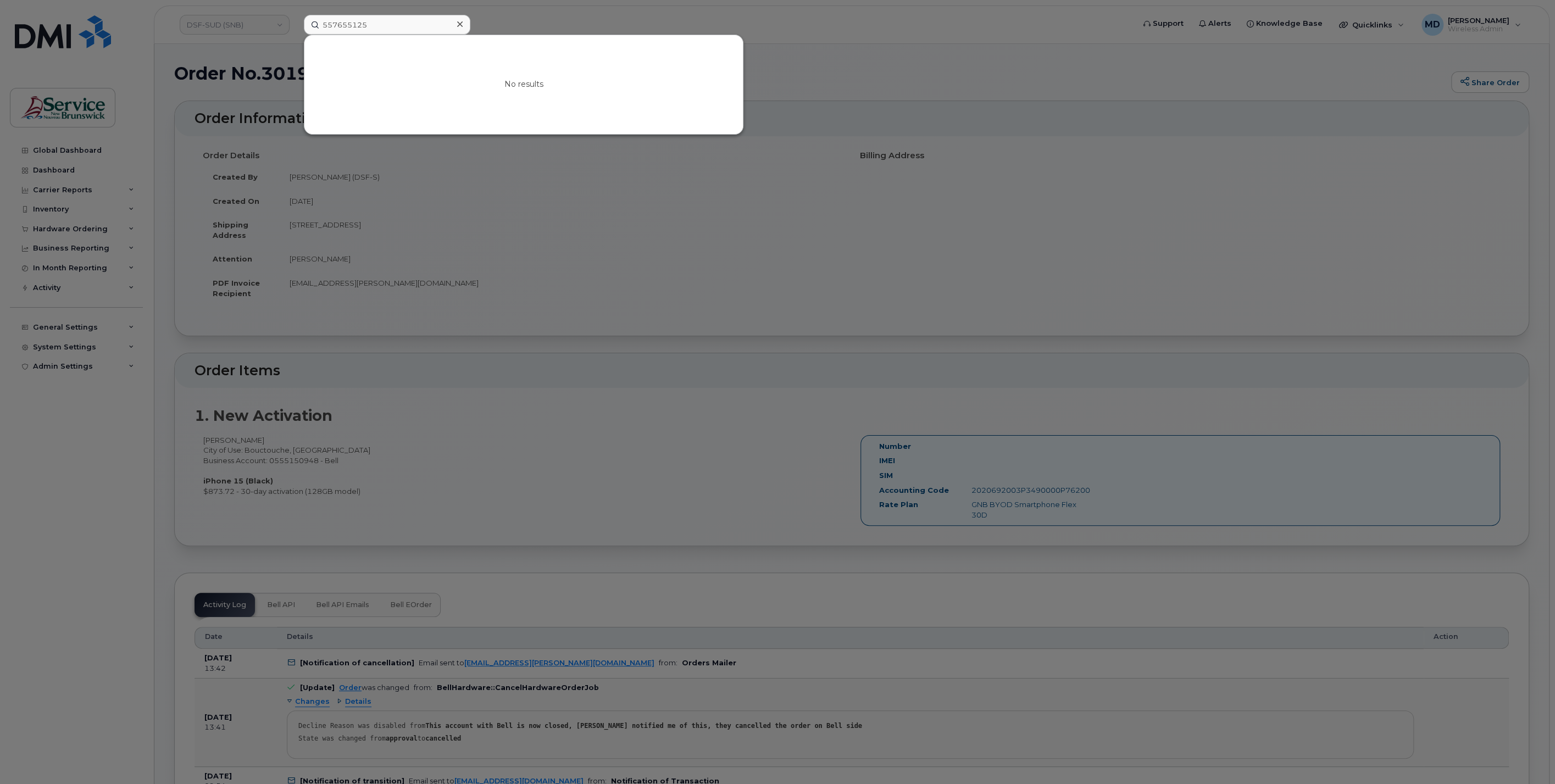
click at [548, 19] on div at bounding box center [778, 392] width 1555 height 784
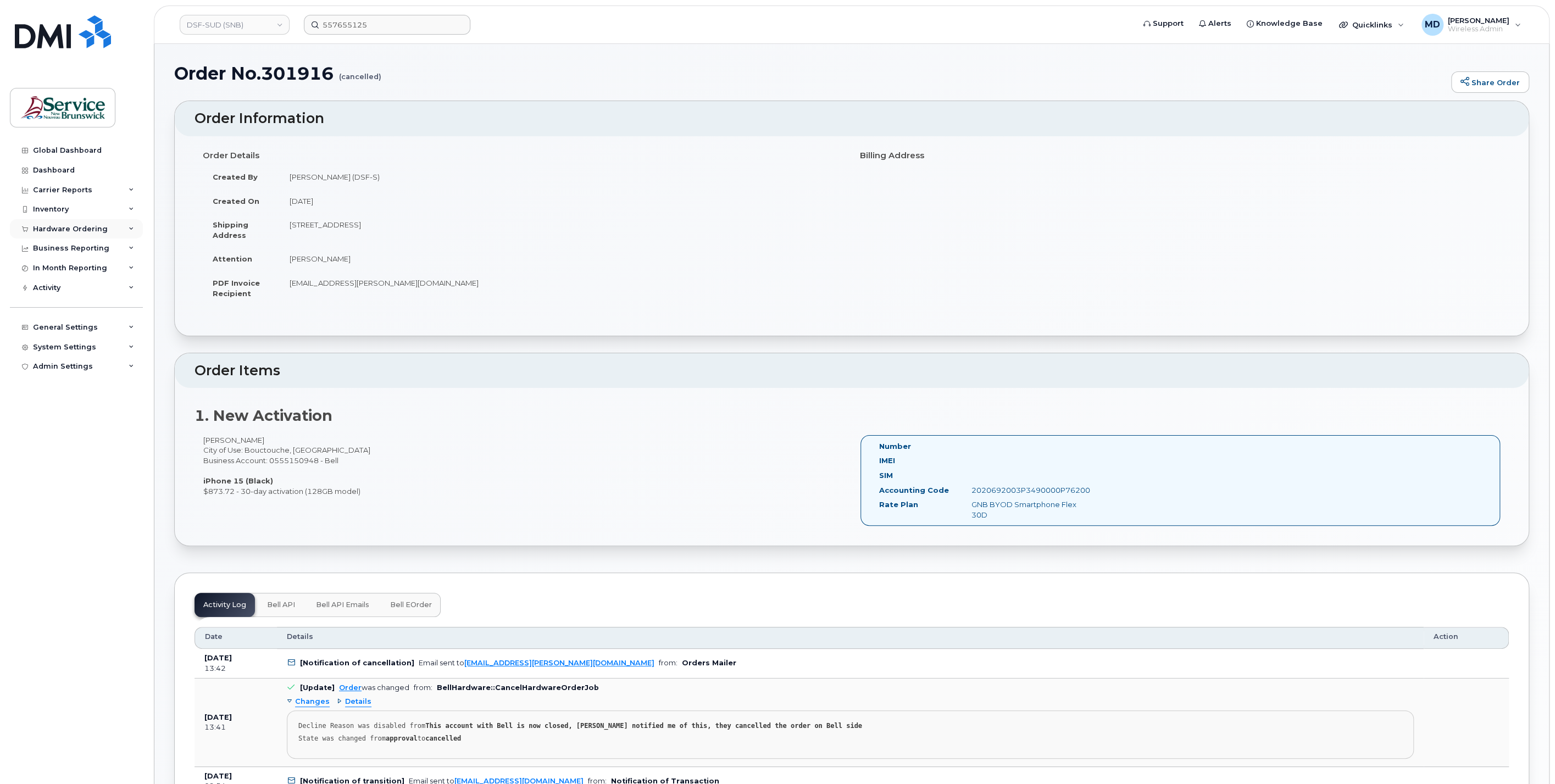
click at [71, 231] on div "Hardware Ordering" at bounding box center [71, 229] width 75 height 9
drag, startPoint x: 51, startPoint y: 269, endPoint x: 86, endPoint y: 279, distance: 36.4
click at [51, 269] on div "Orders" at bounding box center [51, 270] width 27 height 10
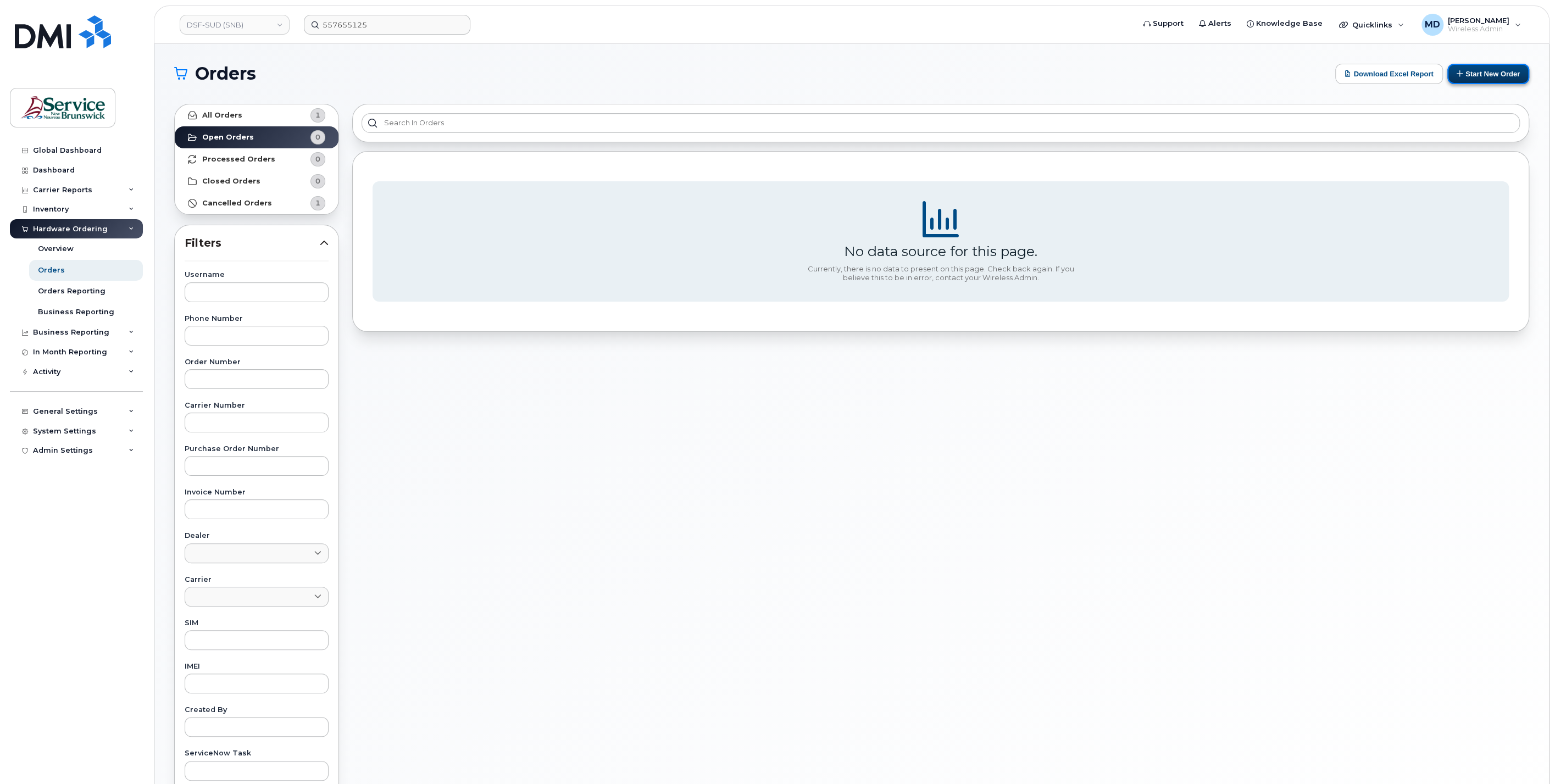
click at [1486, 74] on button "Start New Order" at bounding box center [1489, 74] width 82 height 21
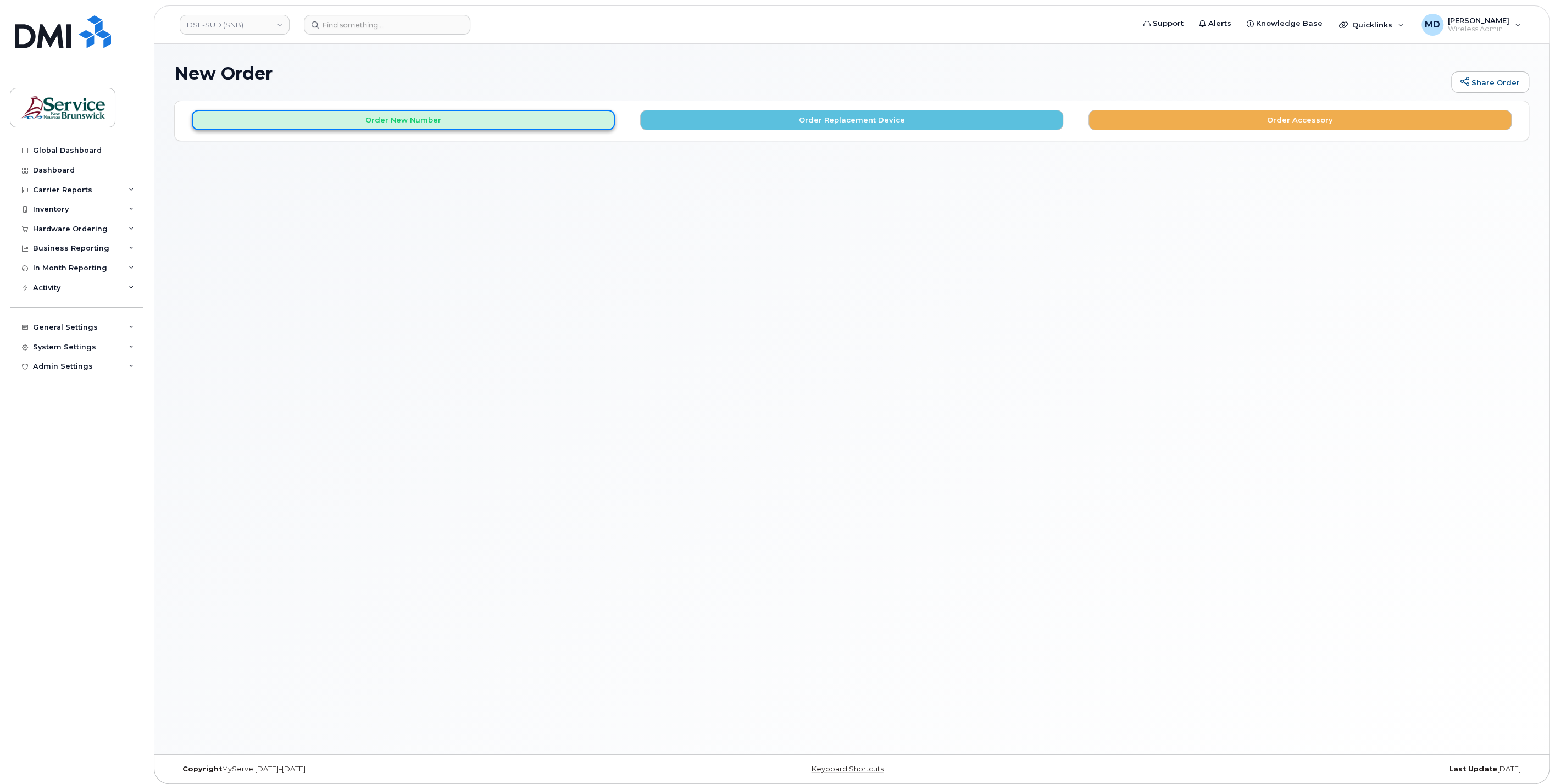
click at [425, 114] on button "Order New Number" at bounding box center [403, 120] width 423 height 21
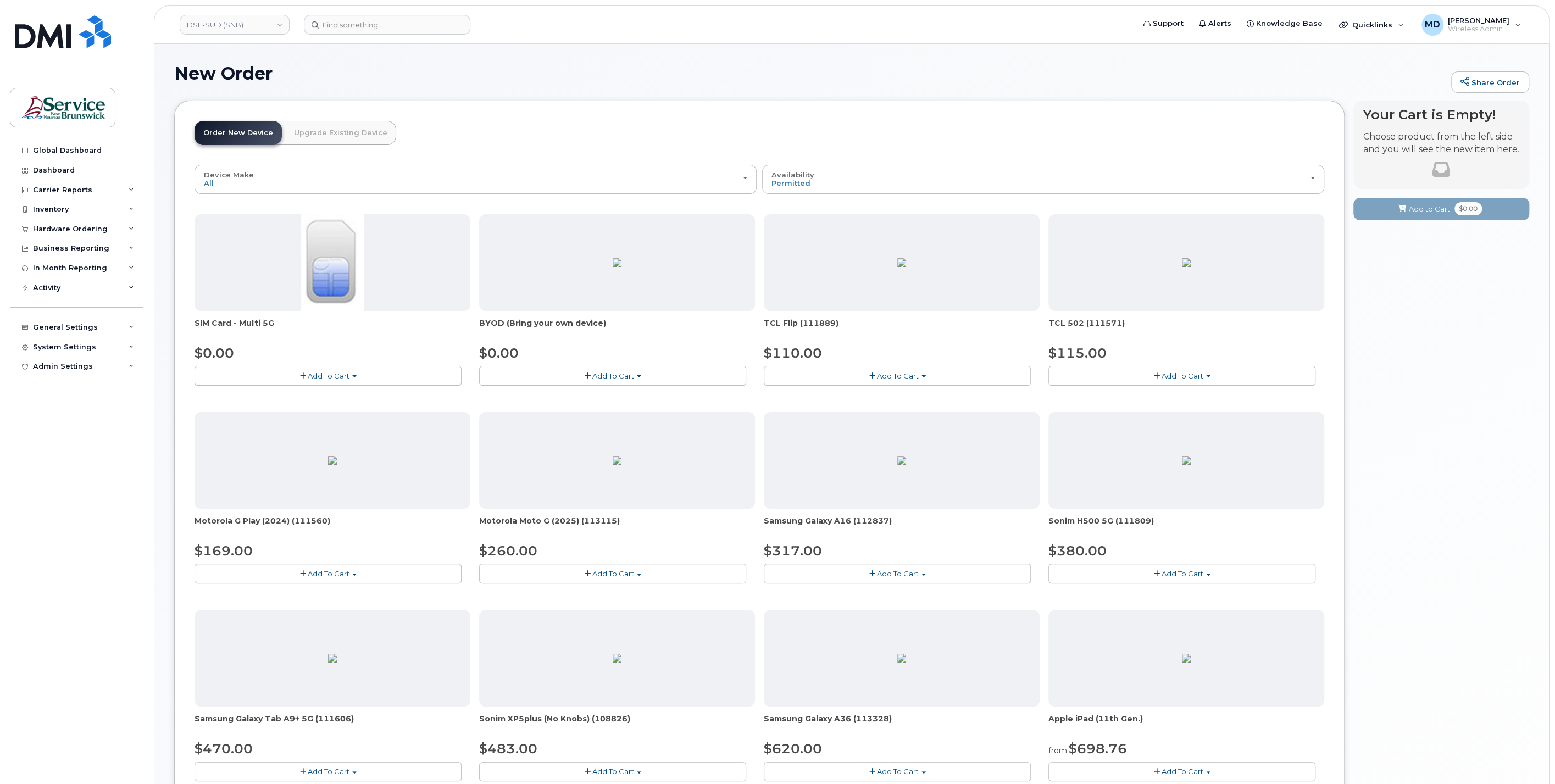
scroll to position [339, 0]
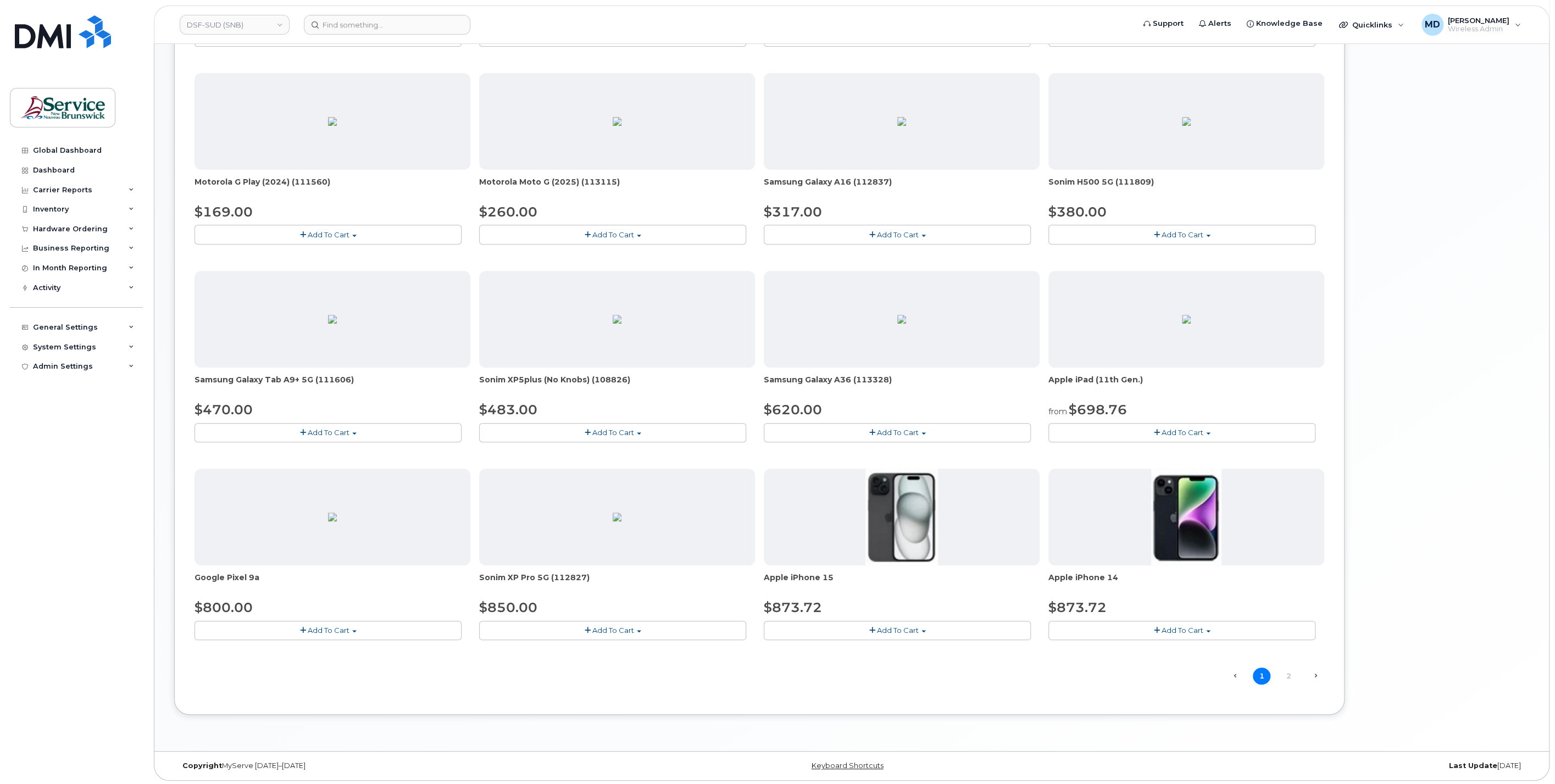
click at [917, 429] on span "Add To Cart" at bounding box center [898, 432] width 42 height 9
click at [887, 466] on link "$620.00 - 30-day activation (128GB model)" at bounding box center [856, 467] width 179 height 14
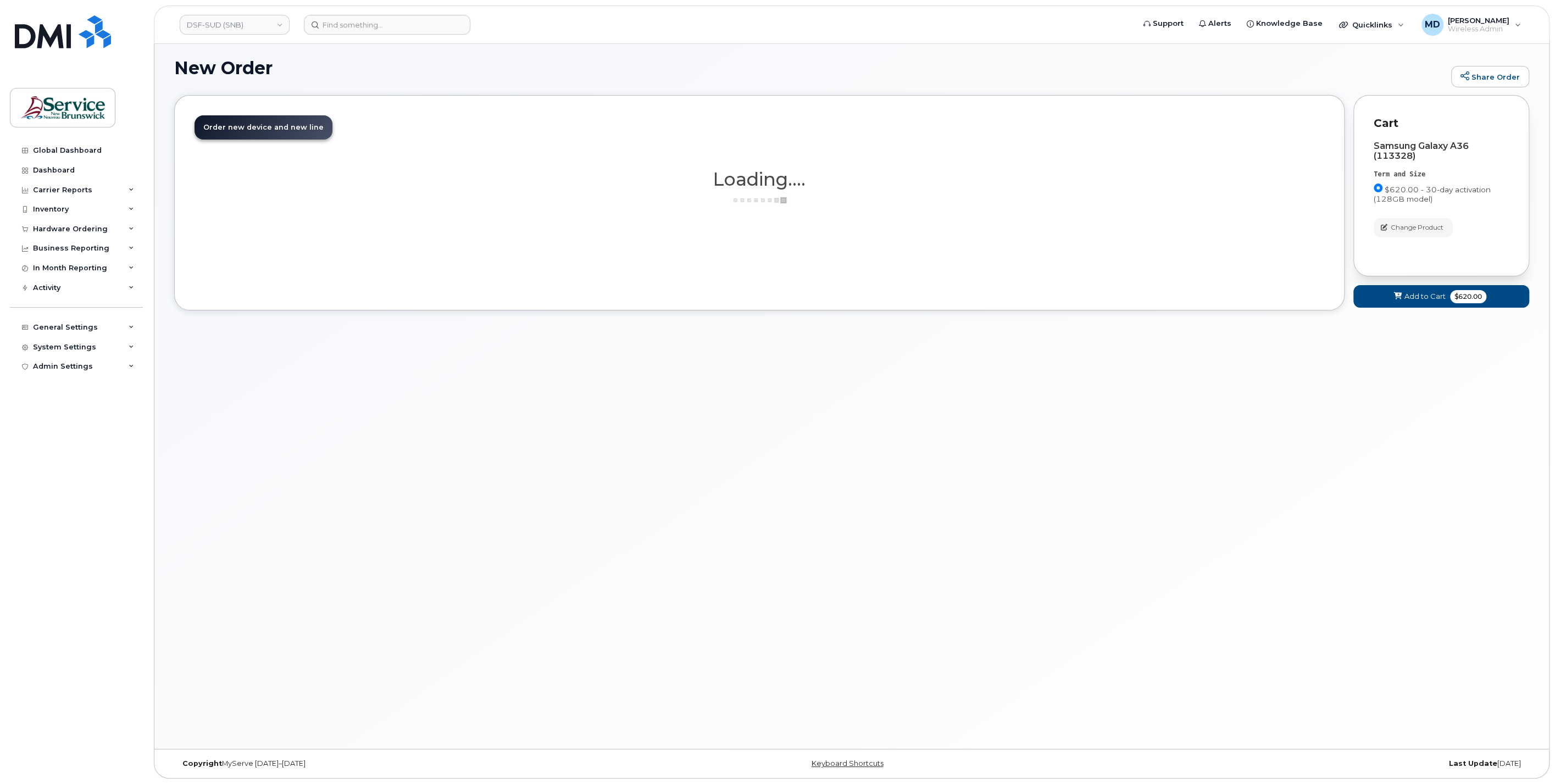
scroll to position [5, 0]
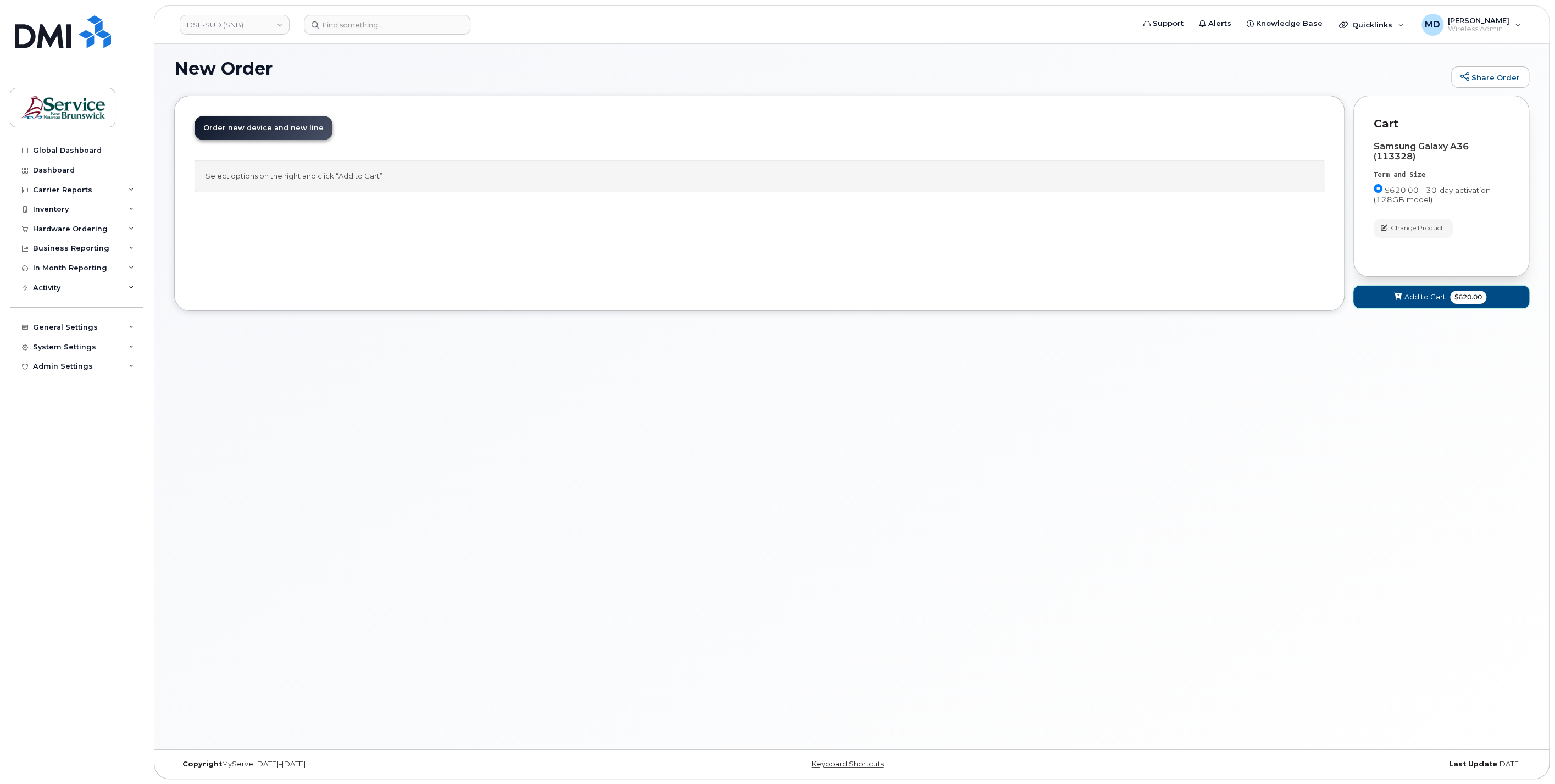
click at [1408, 292] on span "Add to Cart" at bounding box center [1425, 296] width 41 height 10
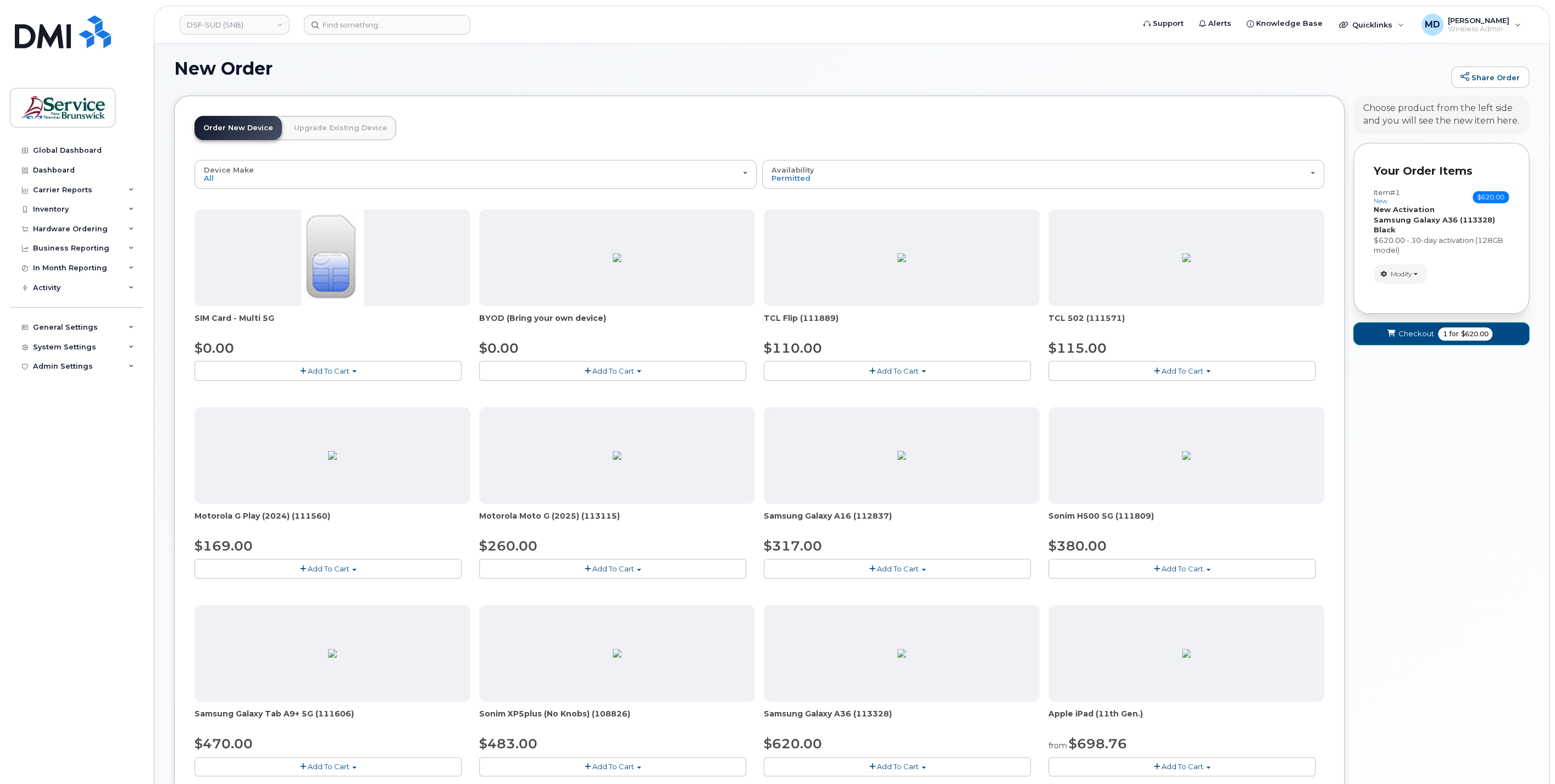
click at [1406, 345] on button "Checkout 1 for $620.00" at bounding box center [1441, 333] width 176 height 22
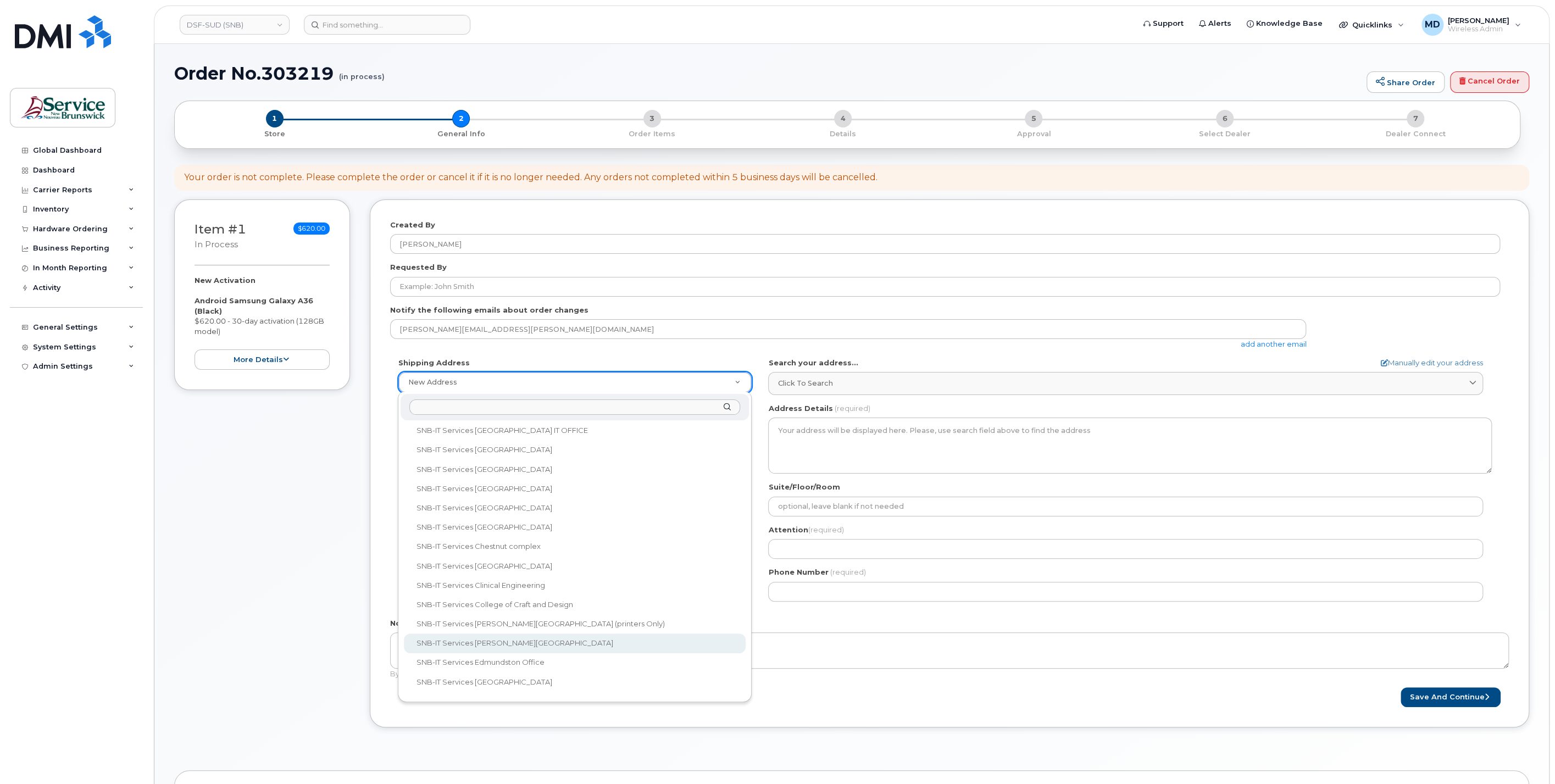
scroll to position [610, 0]
select select
type textarea "[STREET_ADDRESS][PERSON_NAME]"
type input "[PERSON_NAME]"
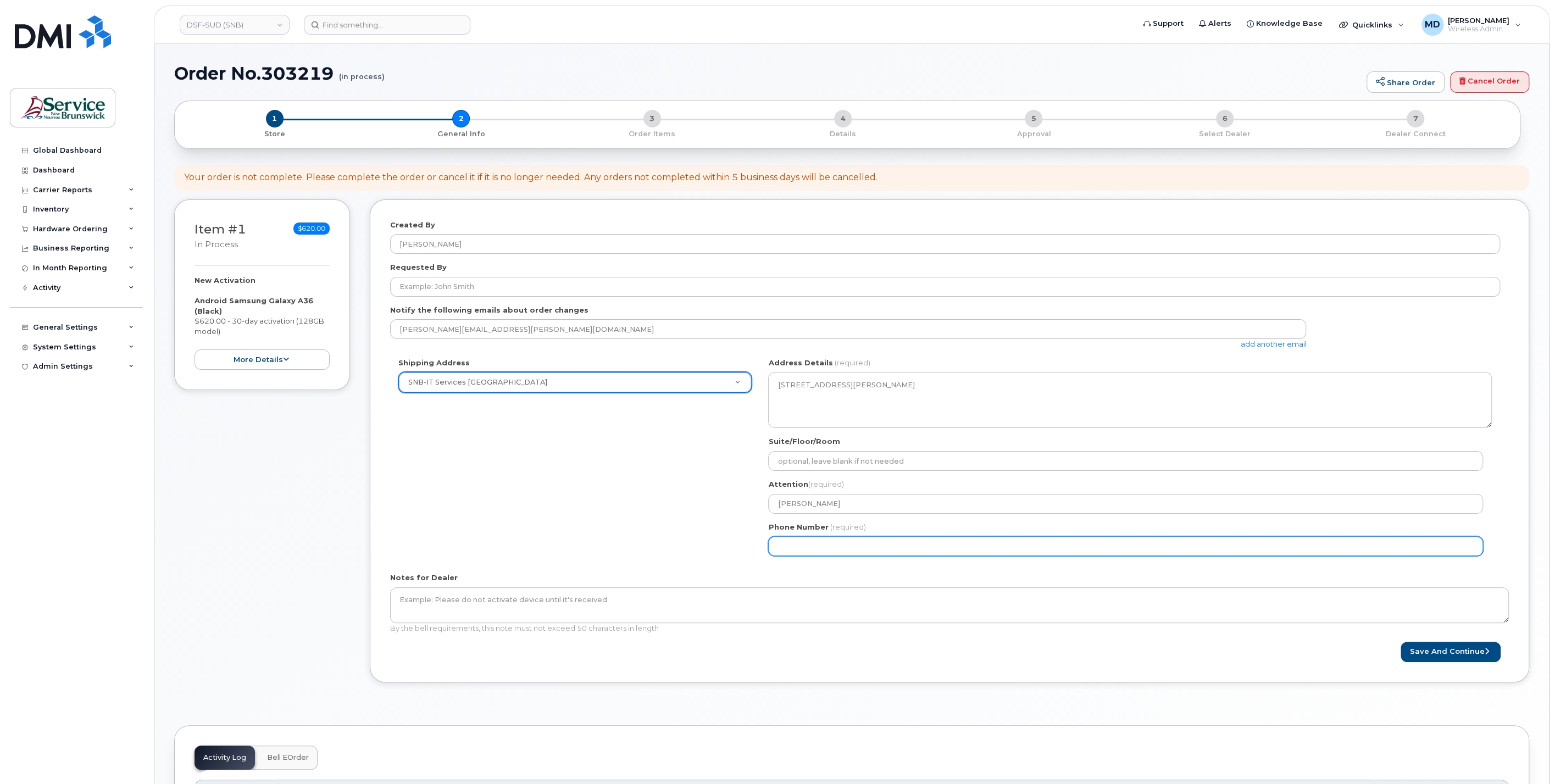
click at [855, 552] on input "Phone Number" at bounding box center [1126, 546] width 715 height 20
type input "5065663504"
select select
click at [1427, 642] on button "Save and Continue" at bounding box center [1451, 652] width 100 height 21
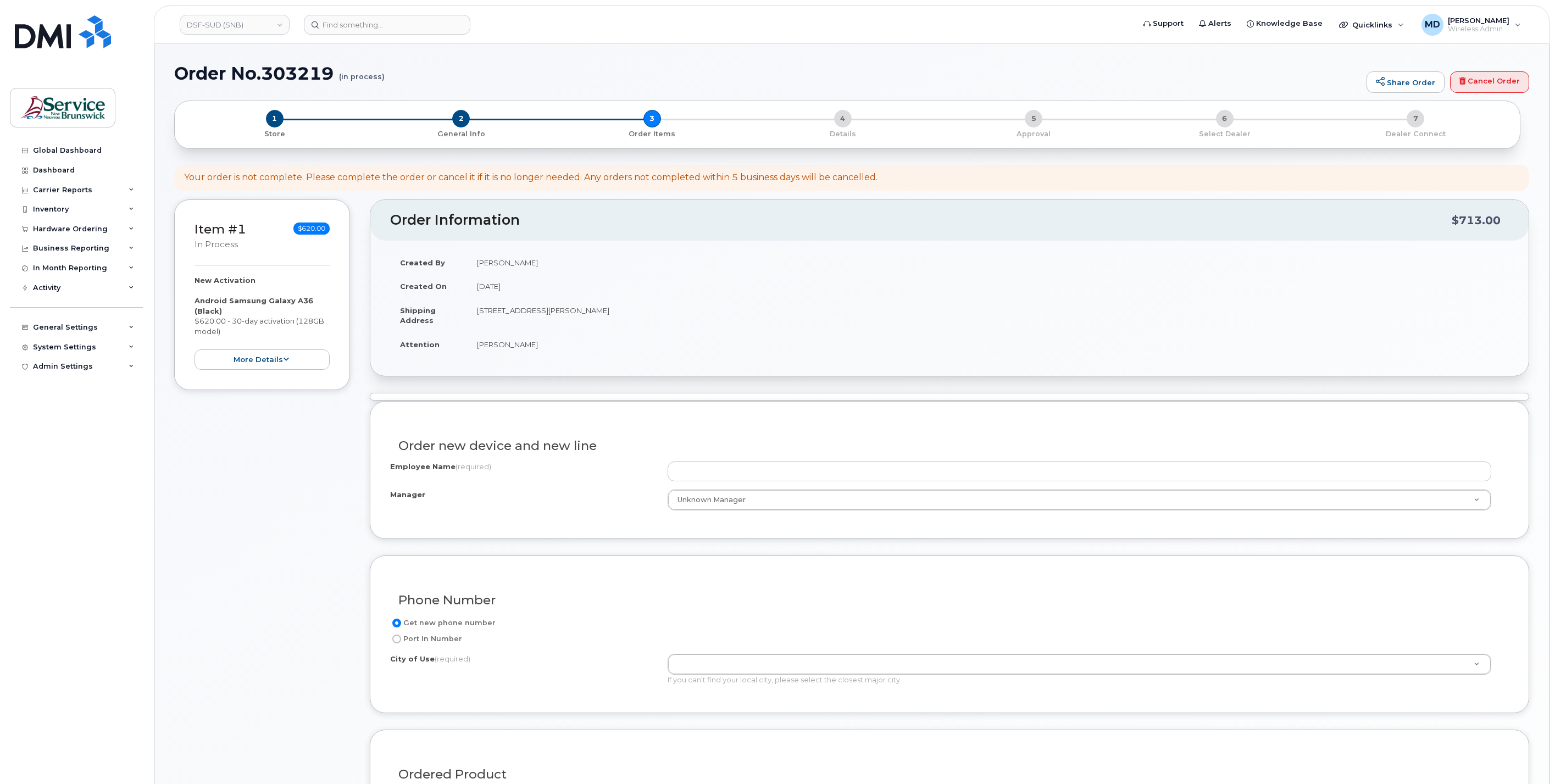
select select
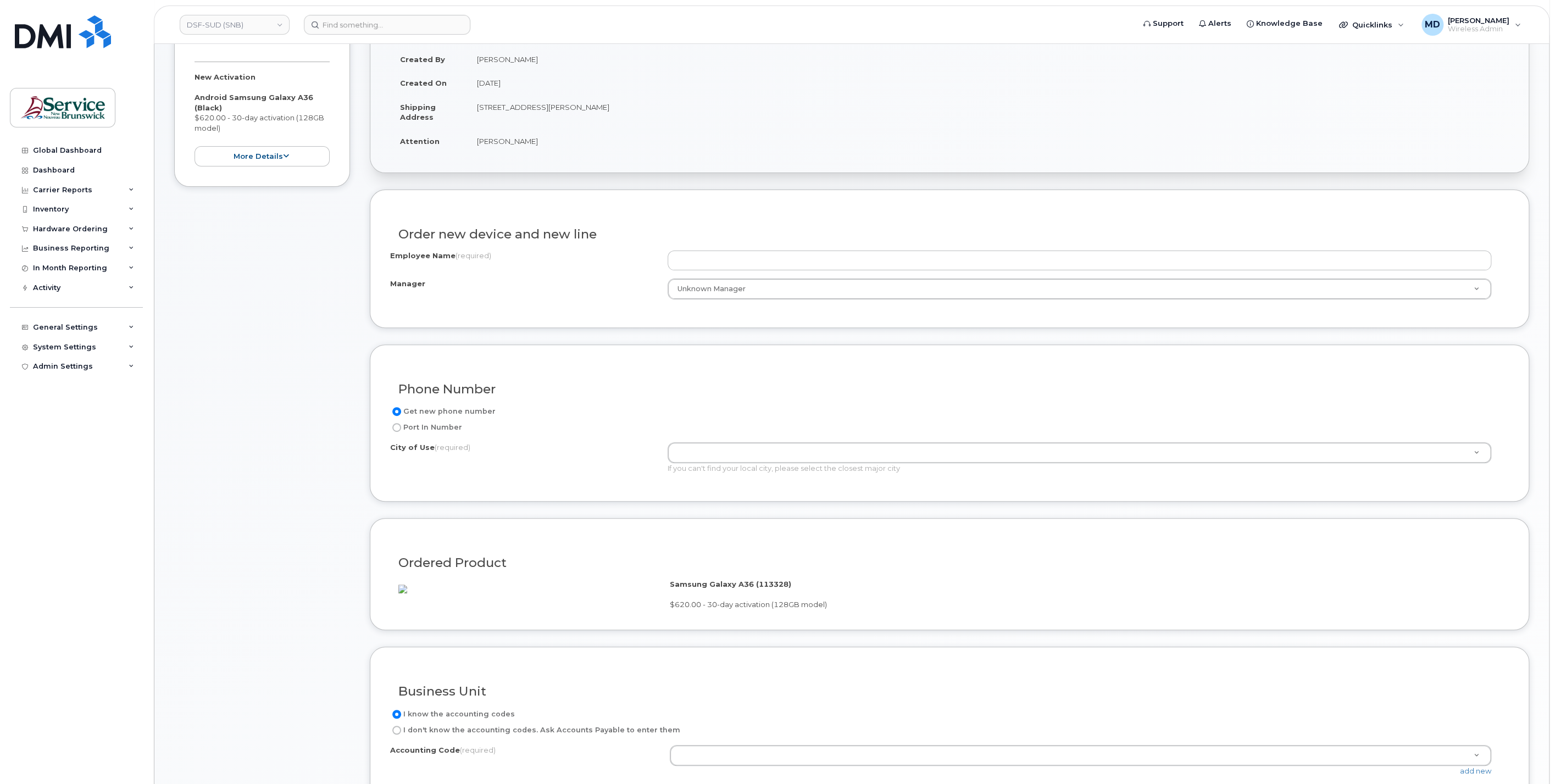
scroll to position [407, 0]
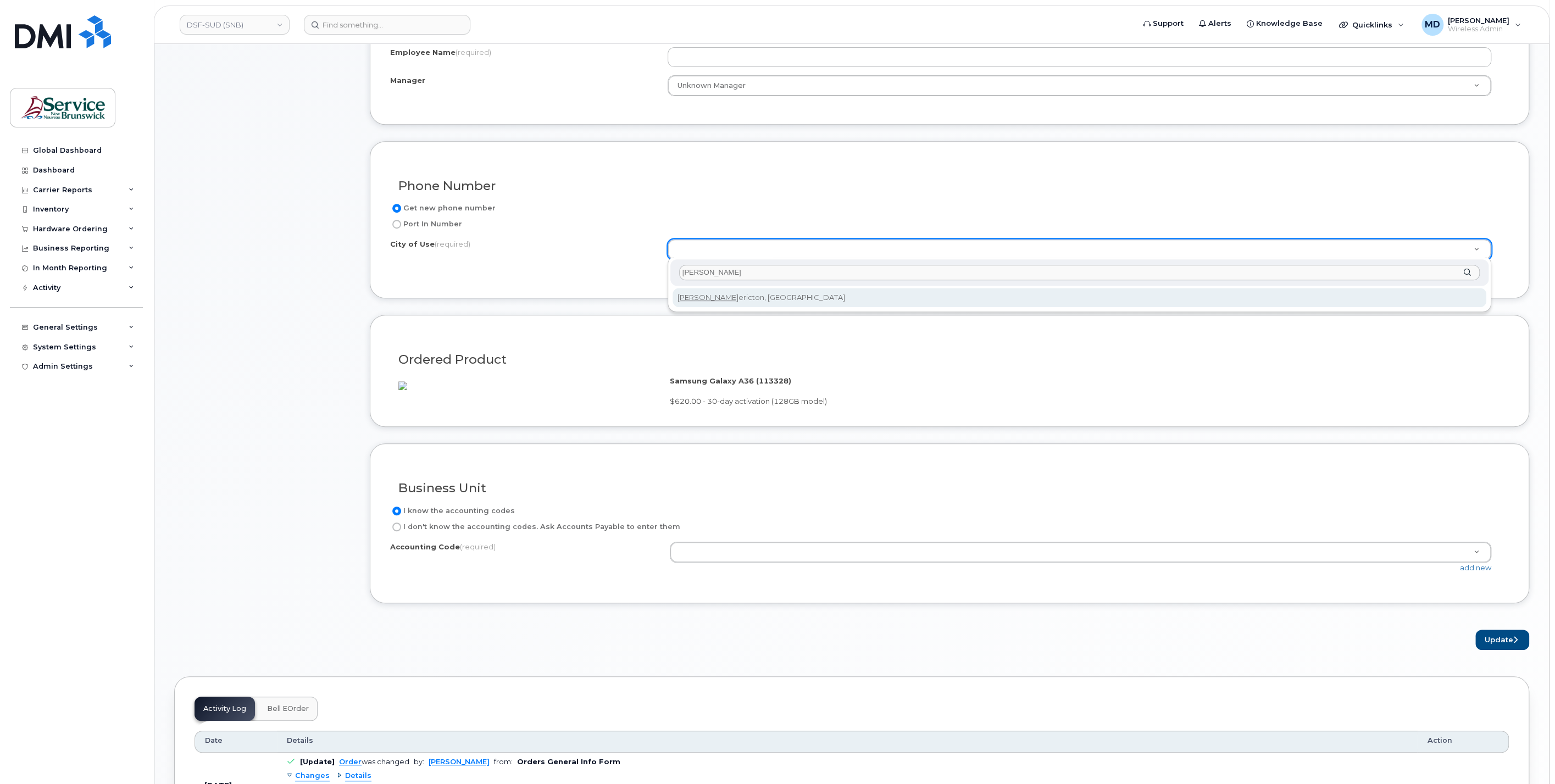
type input "fred"
drag, startPoint x: 720, startPoint y: 294, endPoint x: 718, endPoint y: 287, distance: 7.3
type input "1578"
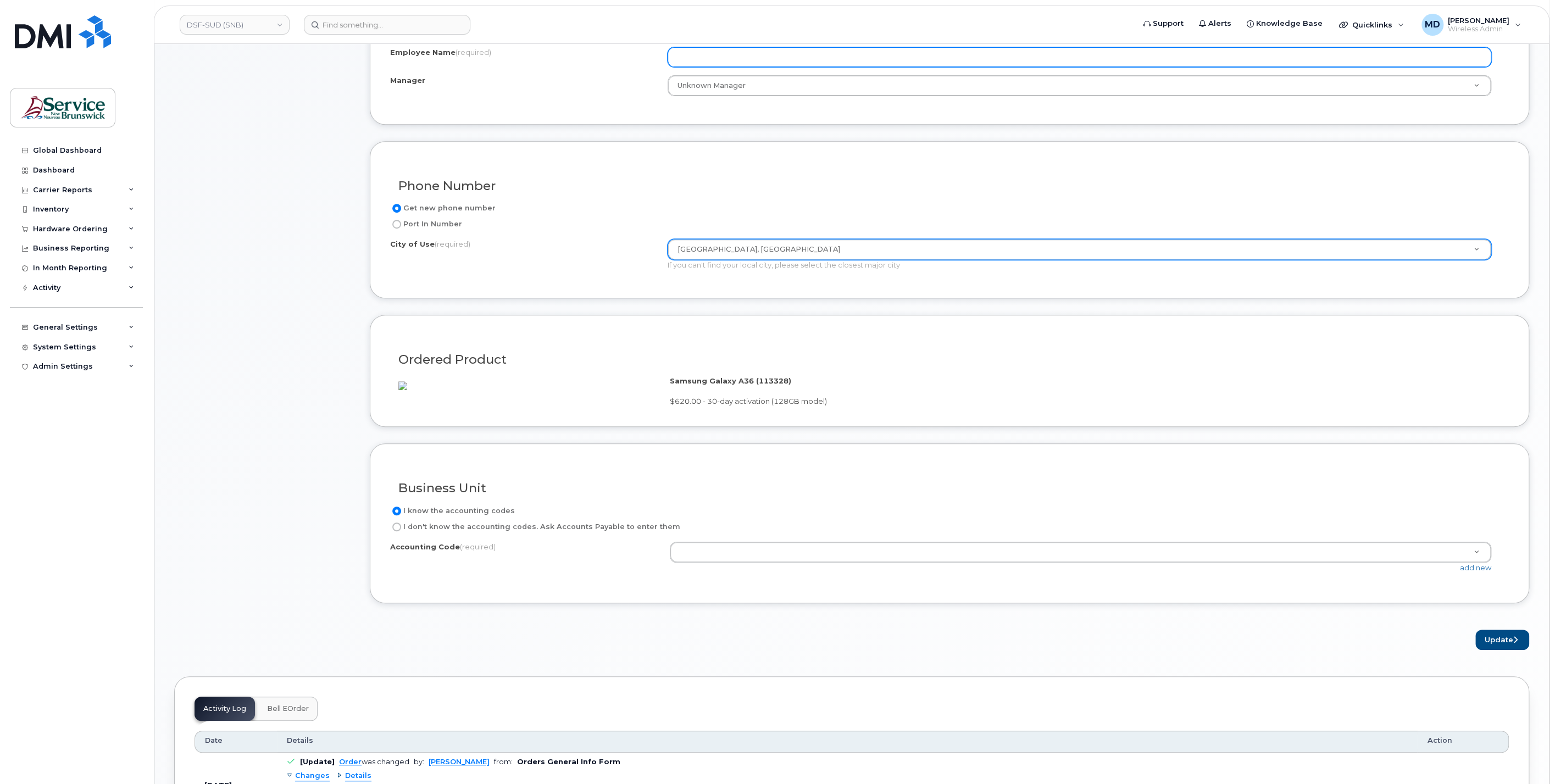
click at [723, 55] on input "Employee Name (required)" at bounding box center [1079, 57] width 823 height 20
type input "me me"
click at [543, 534] on label "I don't know the accounting codes. Ask Accounts Payable to enter them" at bounding box center [535, 527] width 290 height 13
click at [401, 531] on input "I don't know the accounting codes. Ask Accounts Payable to enter them" at bounding box center [397, 527] width 9 height 9
radio input "true"
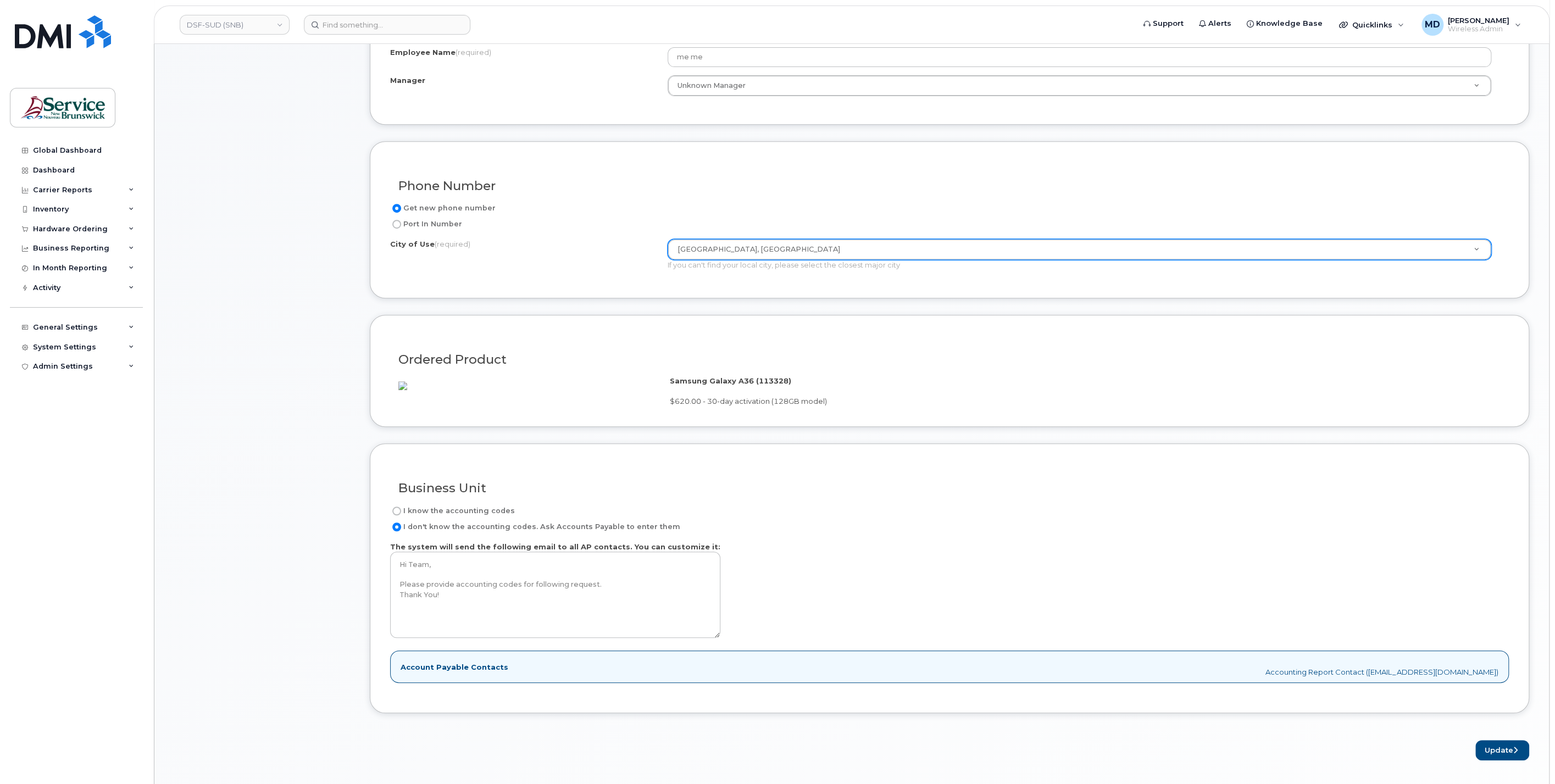
click at [481, 517] on label "I know the accounting codes" at bounding box center [452, 511] width 125 height 13
click at [401, 515] on input "I know the accounting codes" at bounding box center [397, 511] width 9 height 9
radio input "true"
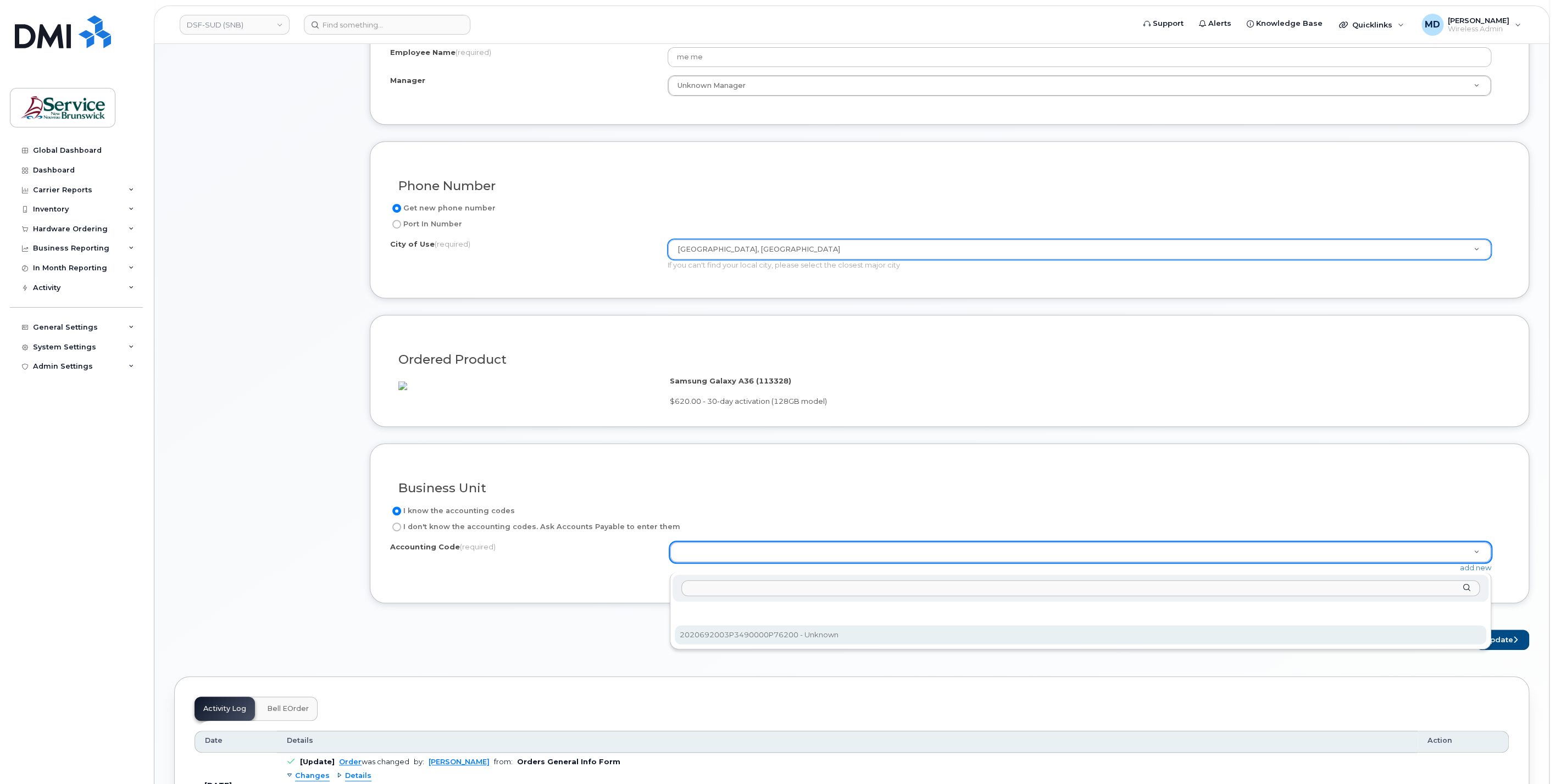
select select "2020692003P3490000P76200"
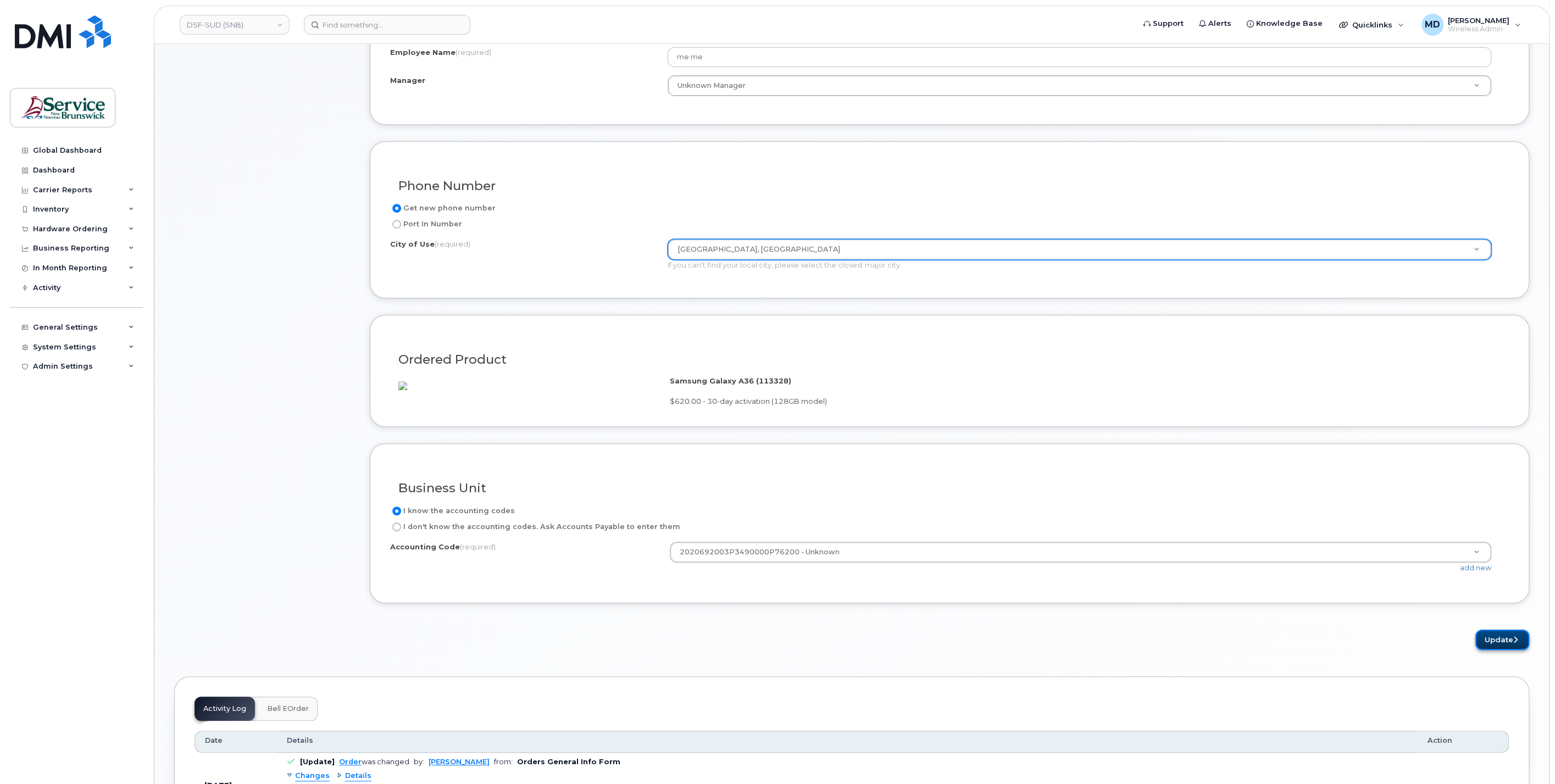
click at [1496, 650] on button "Update" at bounding box center [1502, 640] width 54 height 21
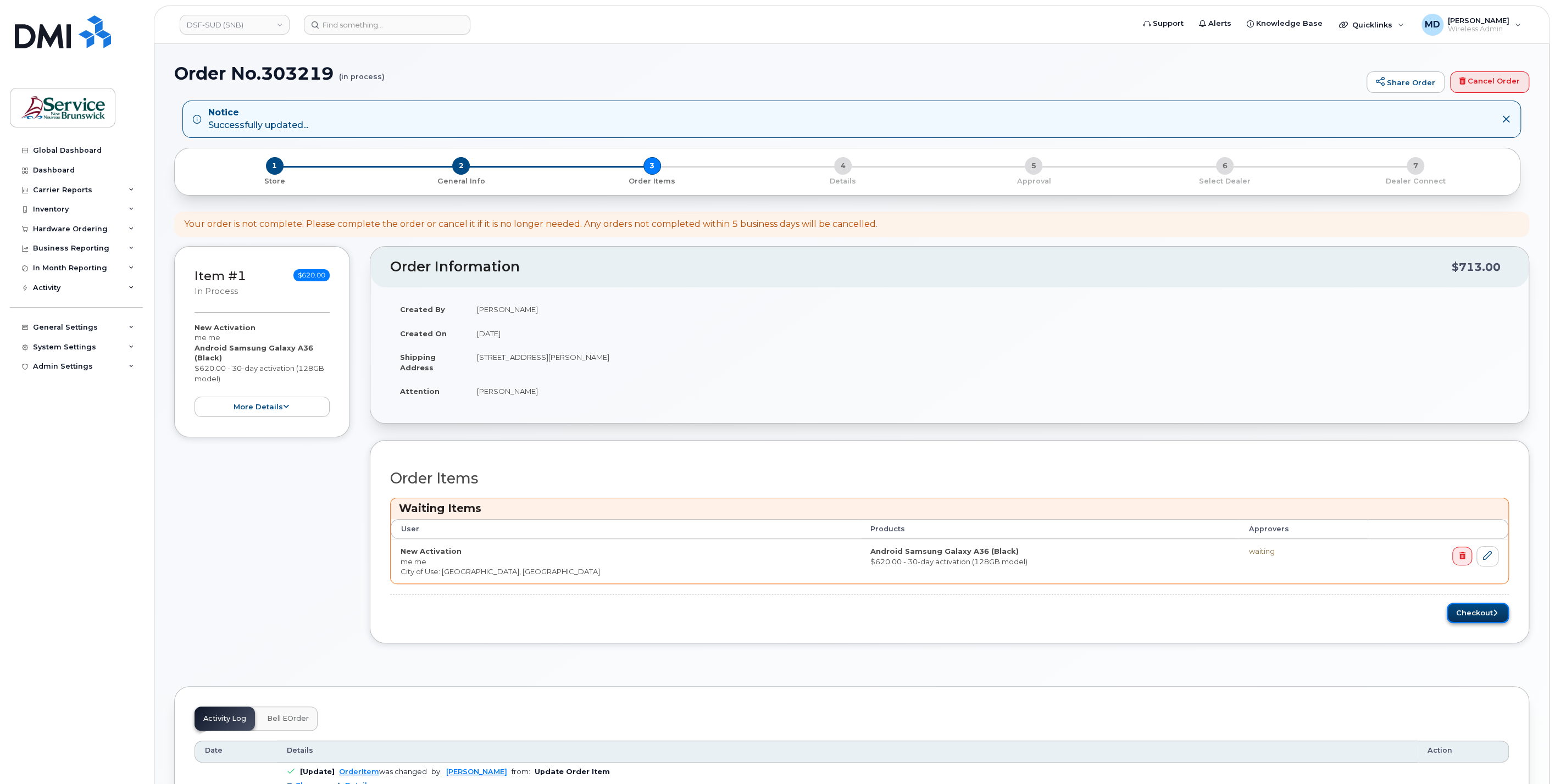
click at [1458, 613] on button "Checkout" at bounding box center [1478, 613] width 62 height 21
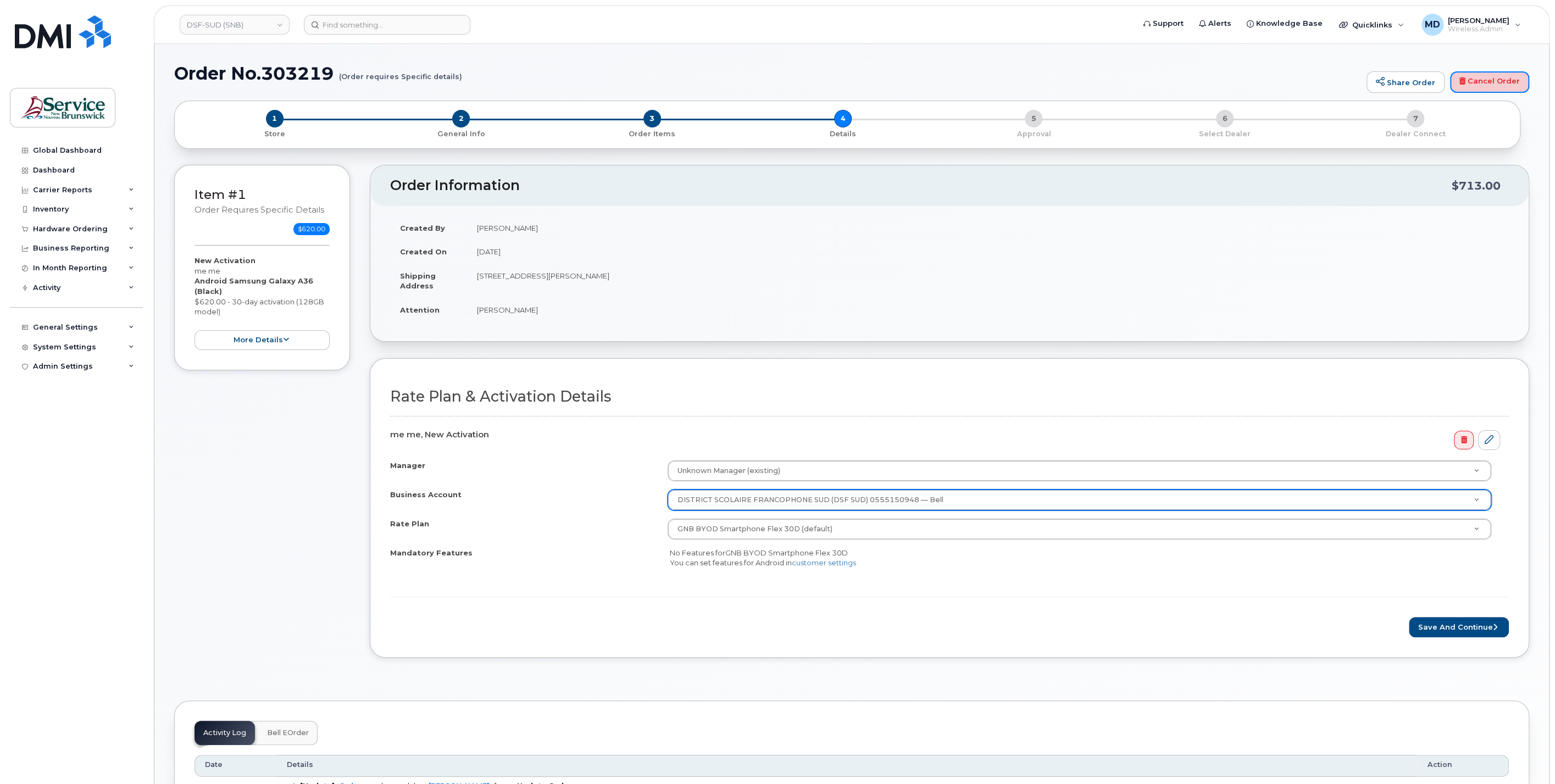
drag, startPoint x: 1494, startPoint y: 79, endPoint x: 886, endPoint y: 37, distance: 609.4
click at [1494, 79] on link "Cancel Order" at bounding box center [1489, 82] width 79 height 22
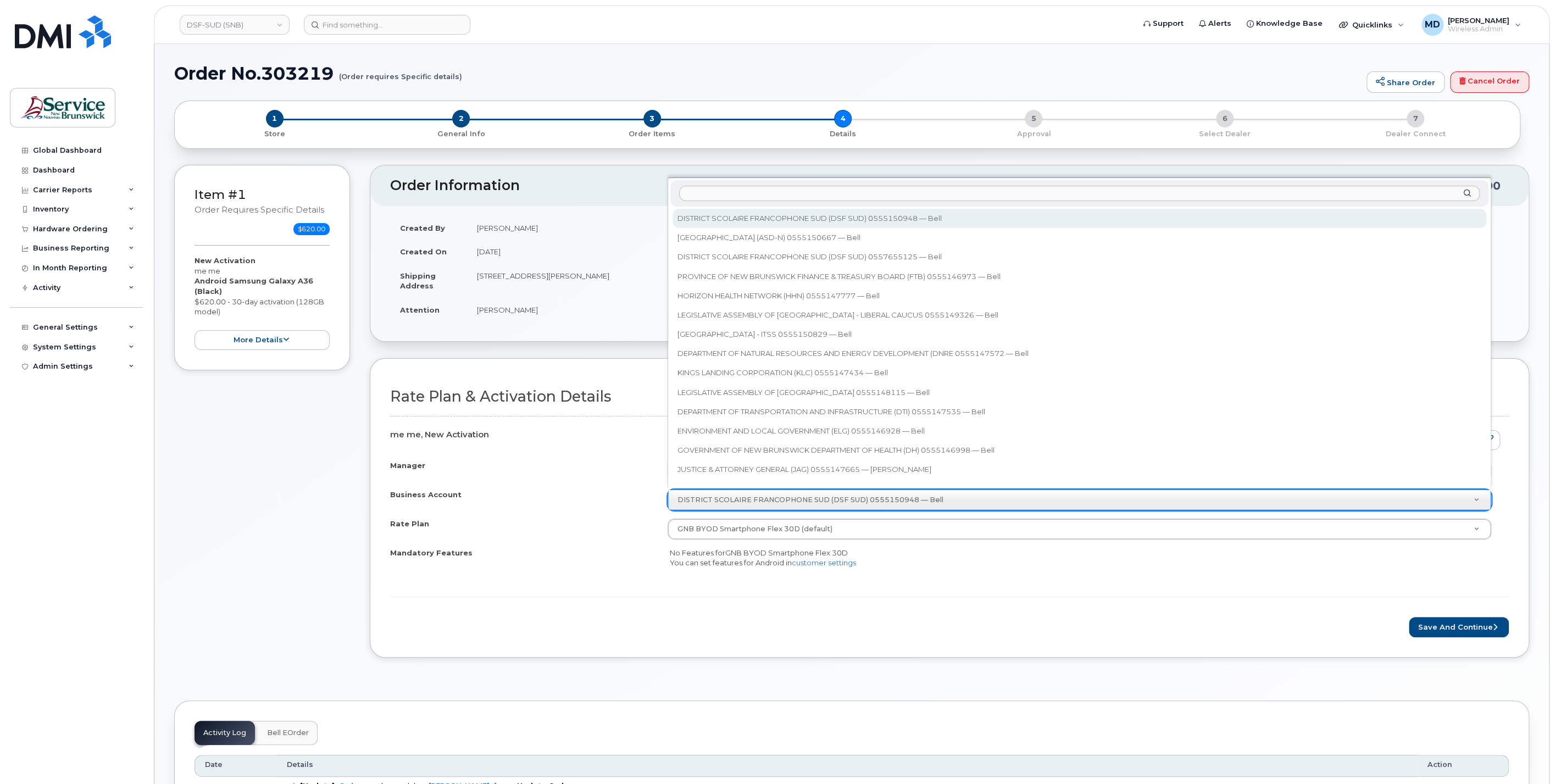
scroll to position [1, 0]
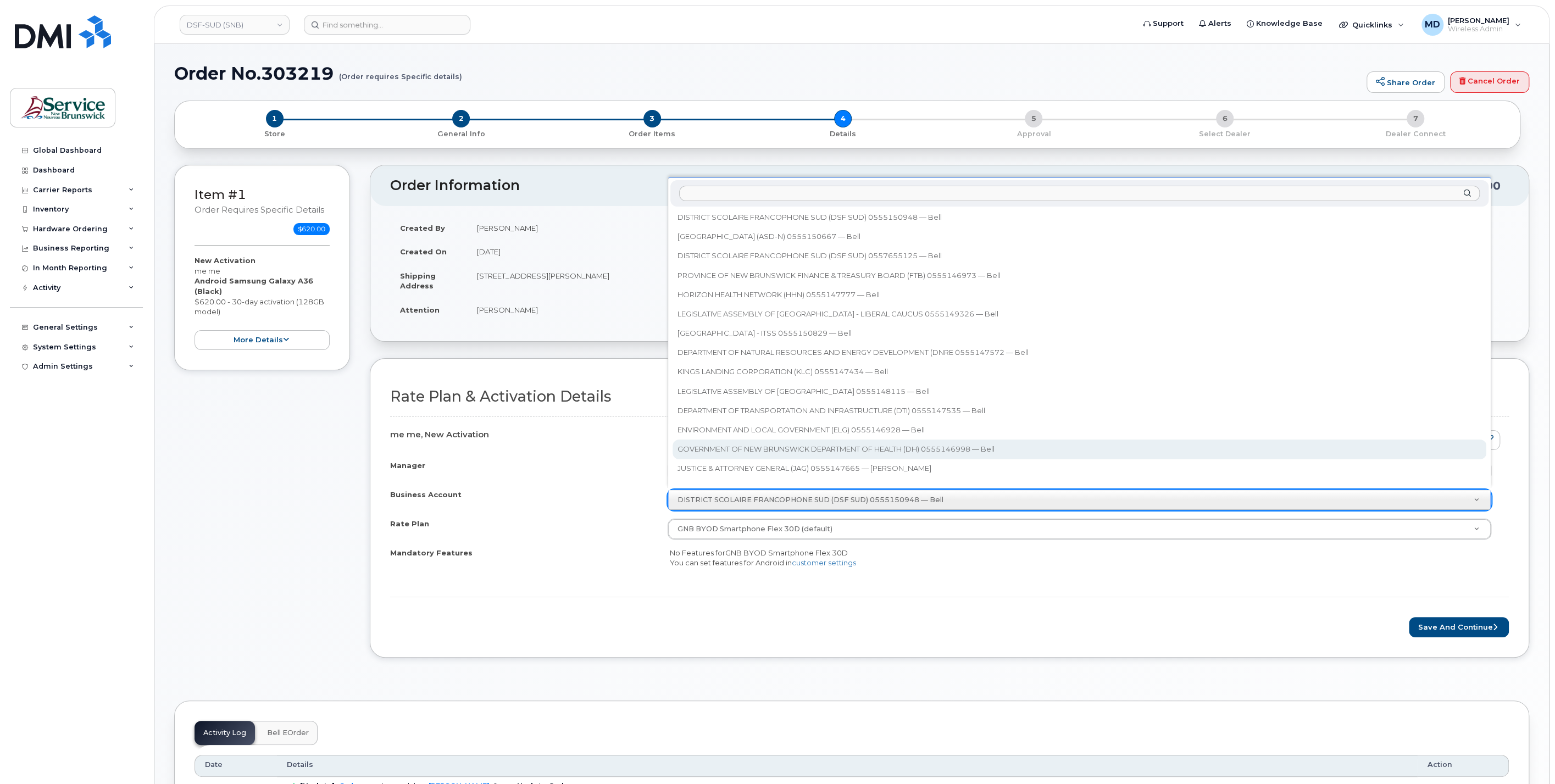
drag, startPoint x: 970, startPoint y: 611, endPoint x: 976, endPoint y: 613, distance: 6.3
